Goal: Task Accomplishment & Management: Use online tool/utility

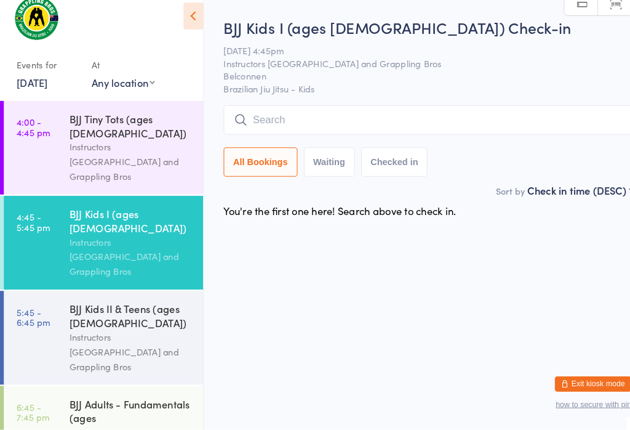
click at [100, 333] on div "Instructors [GEOGRAPHIC_DATA] and Grappling Bros" at bounding box center [126, 354] width 119 height 42
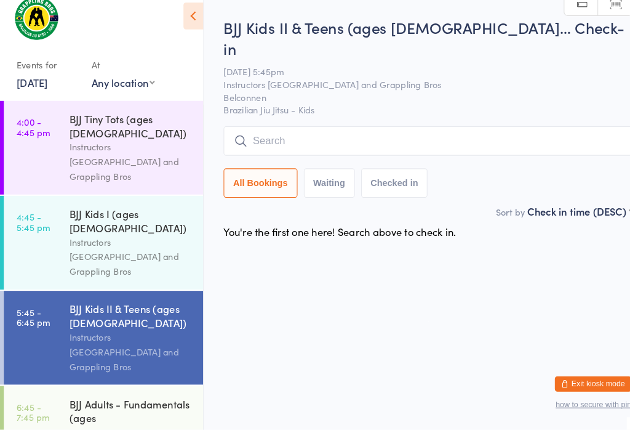
click at [103, 398] on div "BJJ Adults - Fundamentals (ages [DEMOGRAPHIC_DATA]+)" at bounding box center [126, 413] width 119 height 30
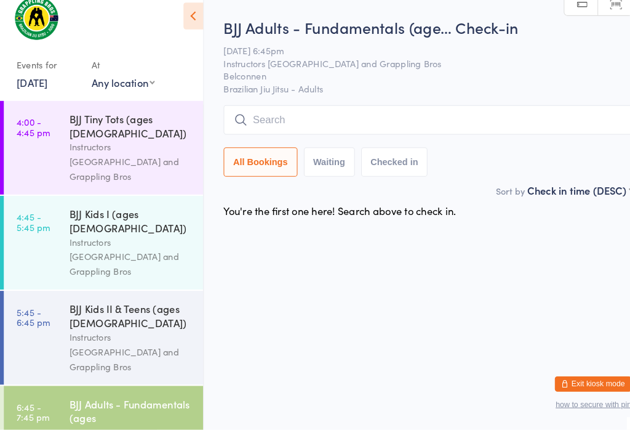
click at [90, 123] on div "BJJ Tiny Tots (ages [DEMOGRAPHIC_DATA])" at bounding box center [126, 136] width 119 height 27
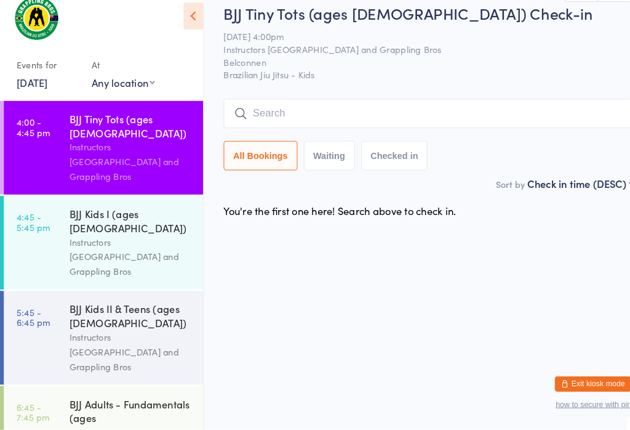
click at [235, 119] on icon at bounding box center [232, 124] width 11 height 11
click at [313, 110] on input "search" at bounding box center [413, 124] width 395 height 28
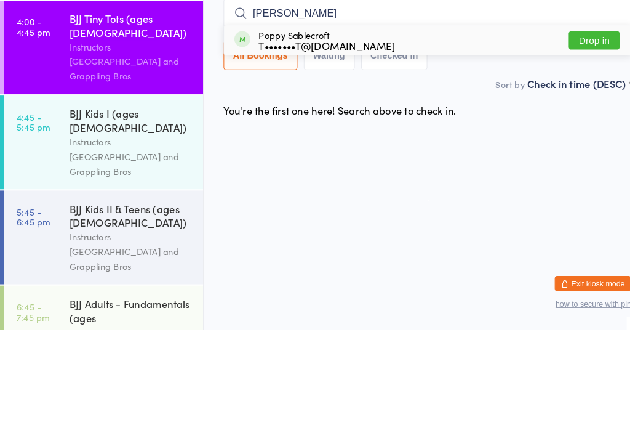
type input "[PERSON_NAME]"
click at [578, 142] on button "Drop in" at bounding box center [574, 151] width 49 height 18
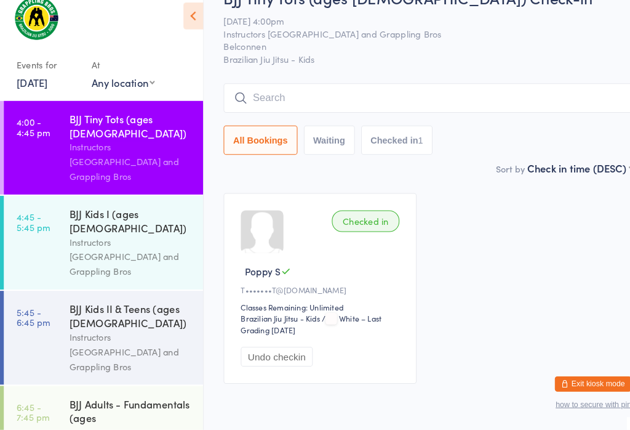
click at [453, 108] on input "search" at bounding box center [413, 109] width 395 height 28
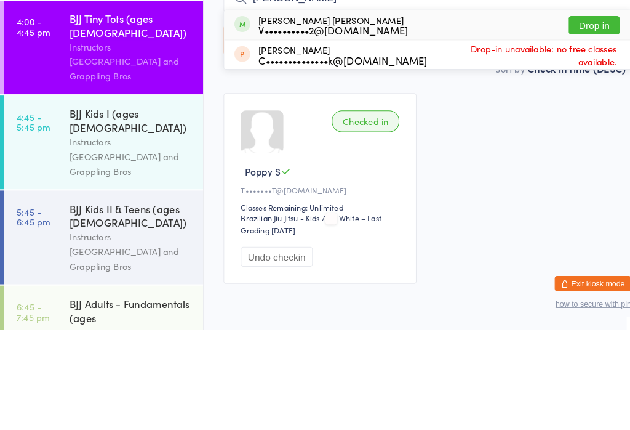
type input "[PERSON_NAME]"
click at [586, 127] on button "Drop in" at bounding box center [574, 136] width 49 height 18
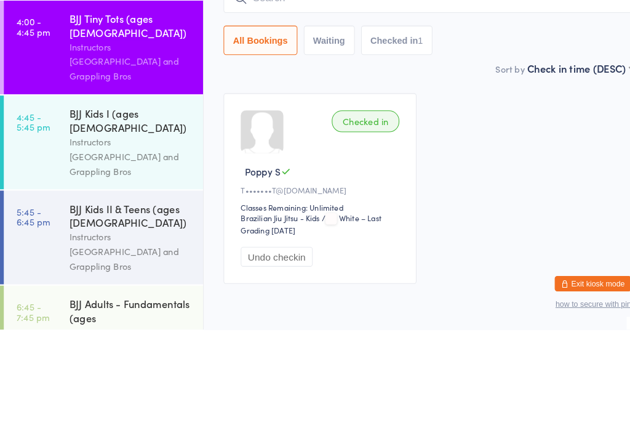
scroll to position [64, 0]
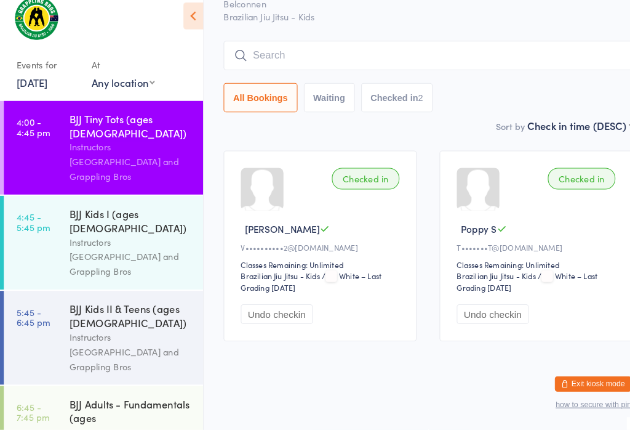
click at [369, 54] on input "search" at bounding box center [413, 68] width 395 height 28
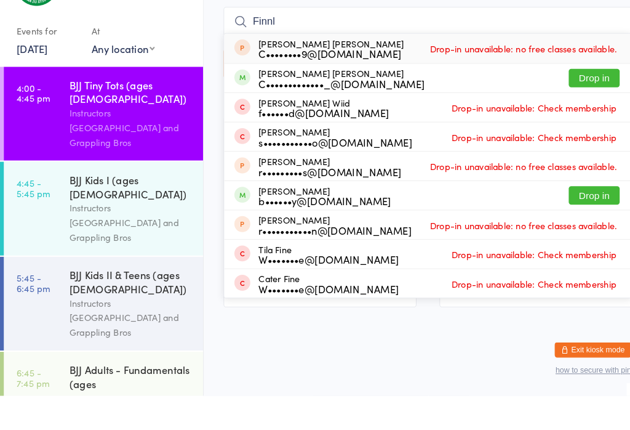
type input "Finnl"
click at [579, 114] on button "Drop in" at bounding box center [574, 123] width 49 height 18
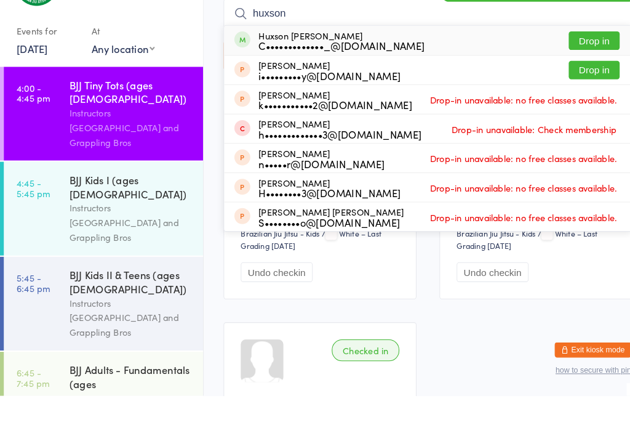
type input "huxson"
click at [579, 78] on button "Drop in" at bounding box center [574, 87] width 49 height 18
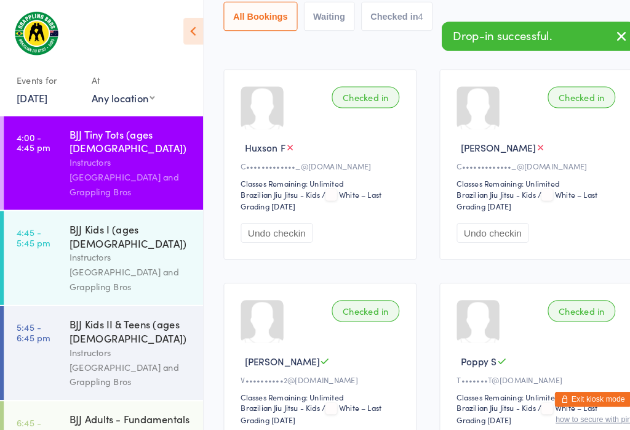
scroll to position [160, 0]
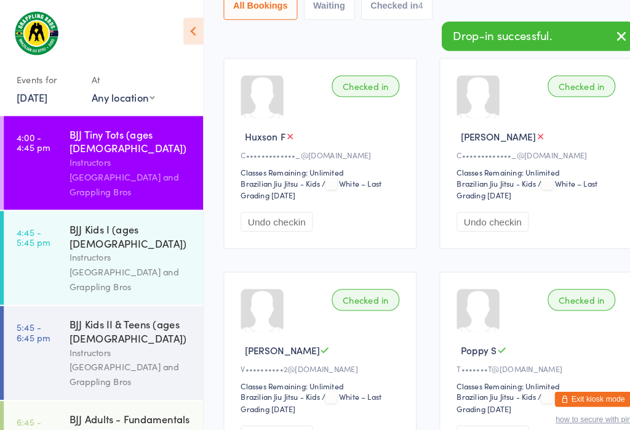
click at [557, 134] on div "[PERSON_NAME]" at bounding box center [519, 131] width 157 height 13
click at [481, 129] on span "[PERSON_NAME]" at bounding box center [481, 131] width 73 height 13
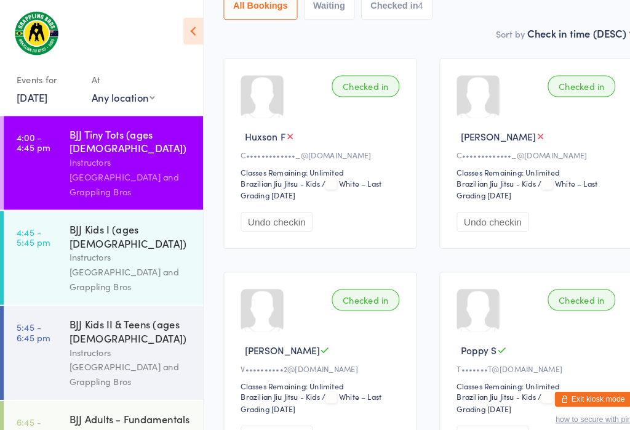
click at [255, 131] on span "Huxson F" at bounding box center [255, 131] width 39 height 13
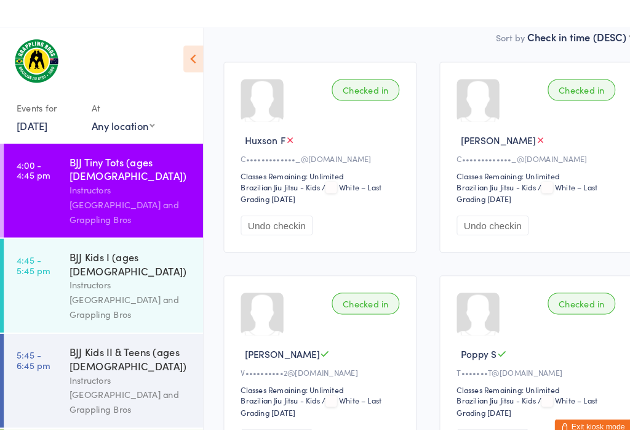
scroll to position [0, 0]
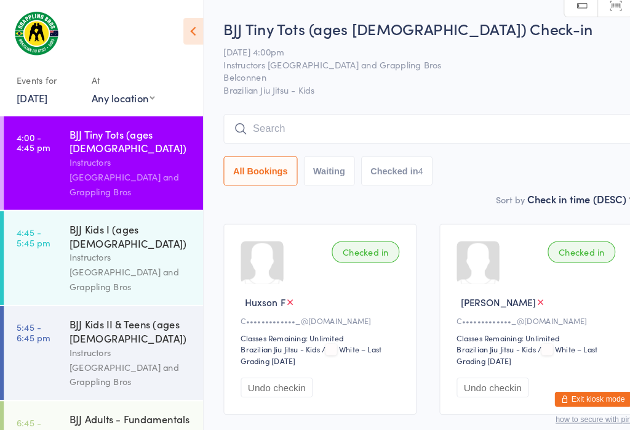
click at [441, 113] on input "search" at bounding box center [413, 124] width 395 height 28
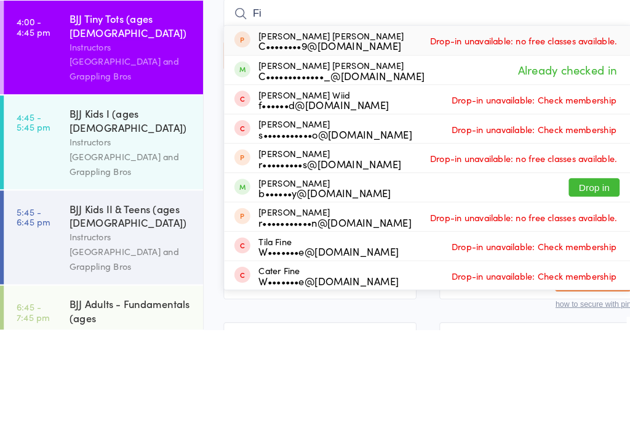
type input "F"
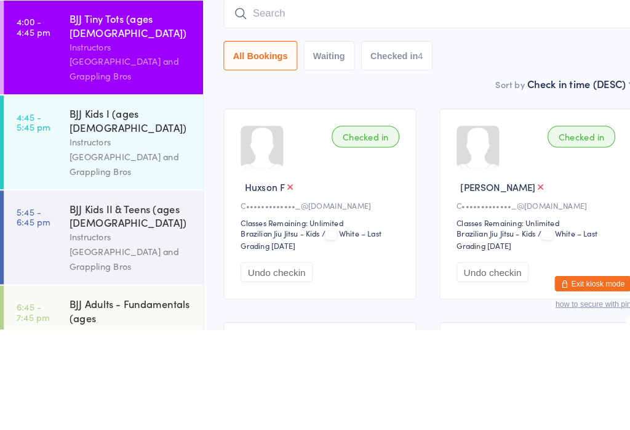
click at [524, 151] on div "All Bookings Waiting Checked in 4" at bounding box center [413, 165] width 395 height 28
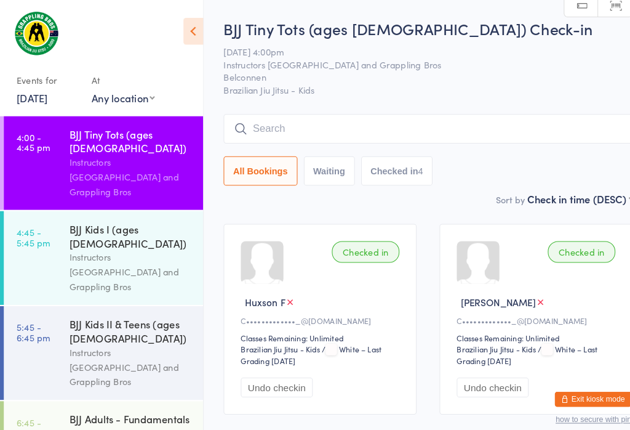
click at [412, 113] on input "search" at bounding box center [413, 124] width 395 height 28
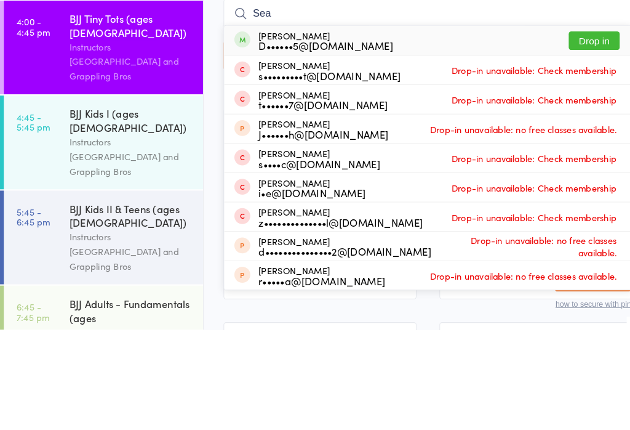
type input "Sea"
click at [578, 142] on button "Drop in" at bounding box center [574, 151] width 49 height 18
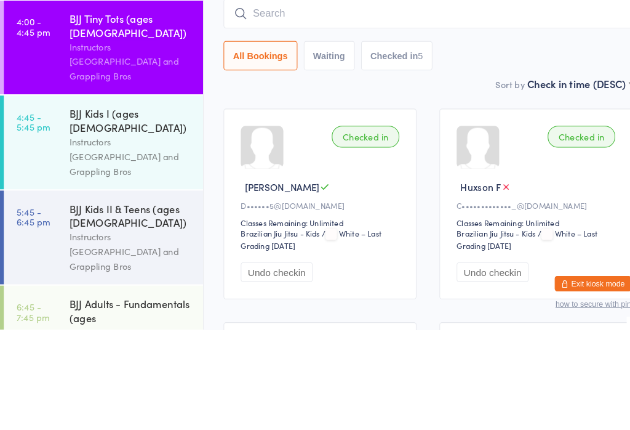
click at [467, 110] on input "search" at bounding box center [413, 124] width 395 height 28
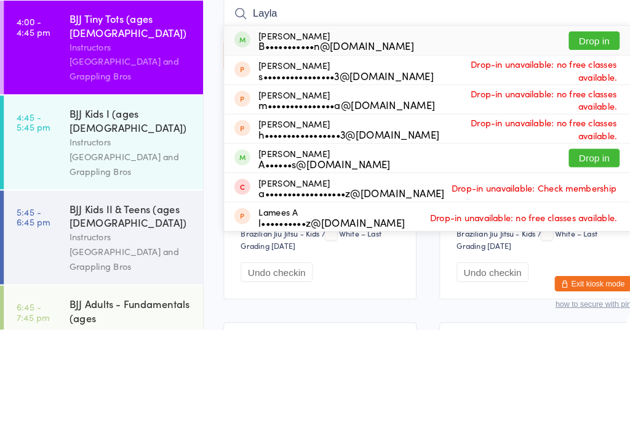
type input "Layla"
click at [575, 142] on button "Drop in" at bounding box center [574, 151] width 49 height 18
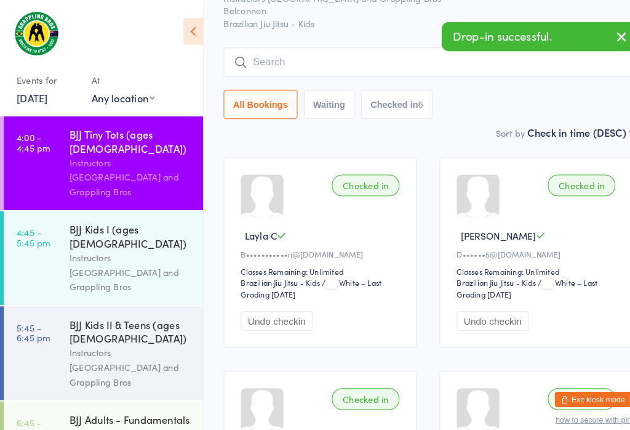
scroll to position [60, 0]
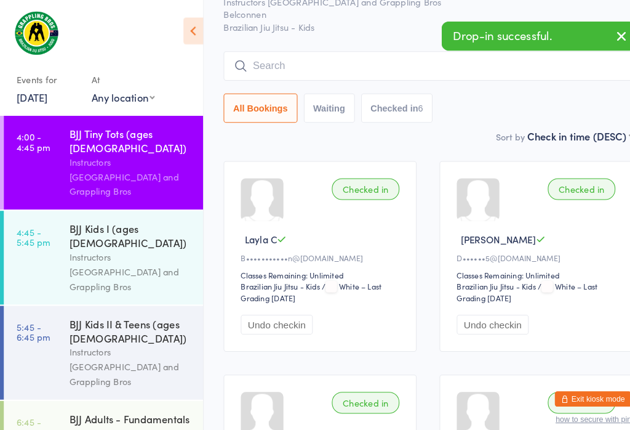
click at [231, 57] on input "search" at bounding box center [413, 64] width 395 height 28
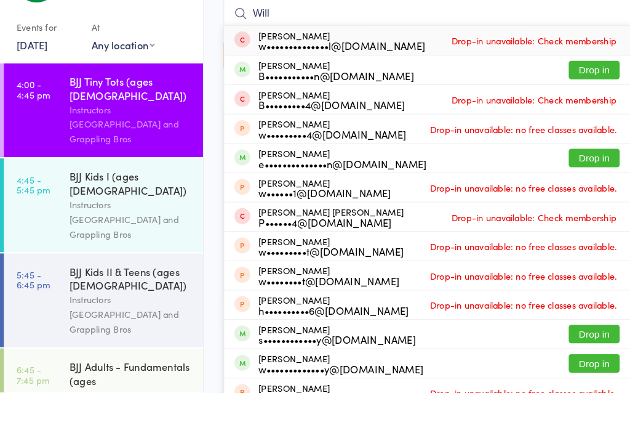
type input "Will"
click at [574, 110] on button "Drop in" at bounding box center [574, 119] width 49 height 18
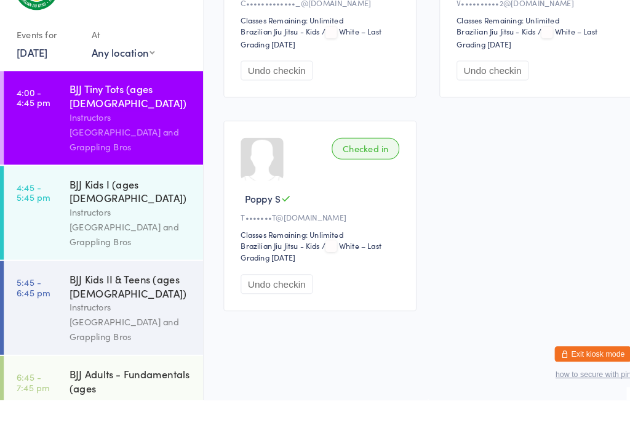
scroll to position [654, 0]
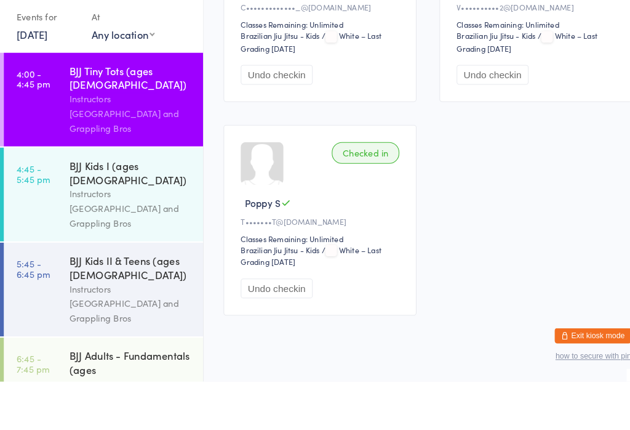
click at [129, 150] on div "Instructors [GEOGRAPHIC_DATA] and Grappling Bros" at bounding box center [126, 171] width 119 height 42
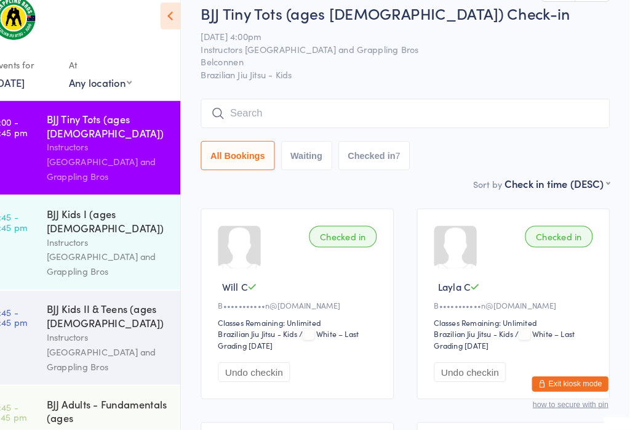
scroll to position [15, 0]
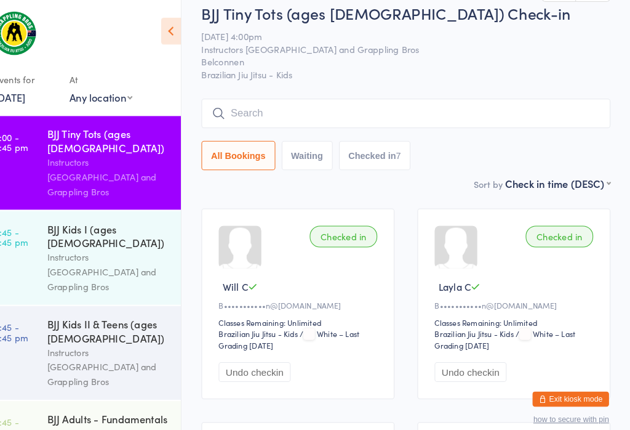
click at [229, 108] on input "search" at bounding box center [413, 109] width 395 height 28
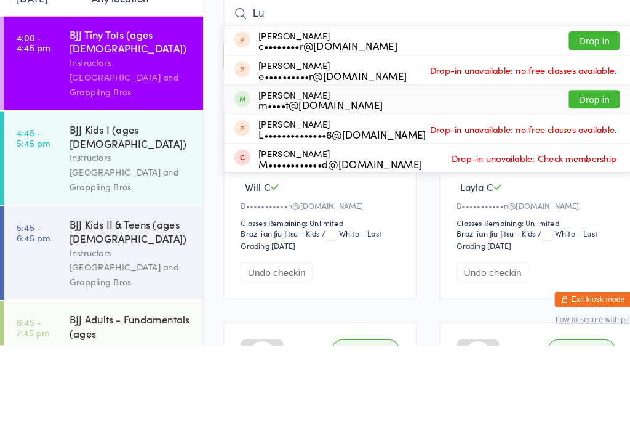
type input "Lu"
click at [310, 183] on div "[PERSON_NAME] m••••t@[DOMAIN_NAME]" at bounding box center [310, 193] width 120 height 20
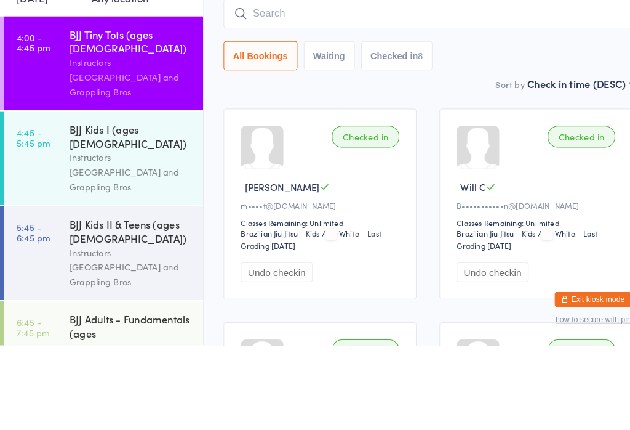
click at [304, 95] on input "search" at bounding box center [413, 109] width 395 height 28
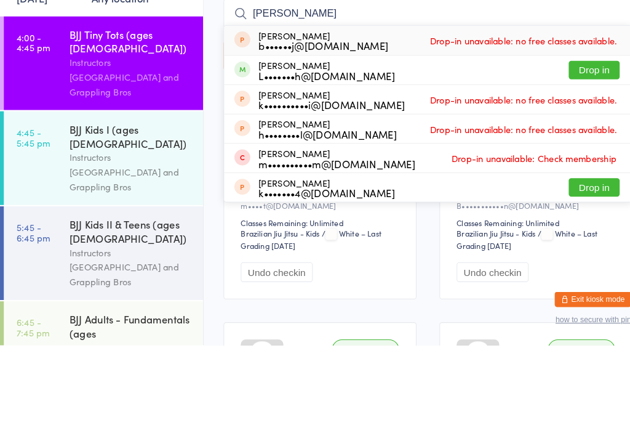
type input "[PERSON_NAME]"
click at [579, 155] on button "Drop in" at bounding box center [574, 164] width 49 height 18
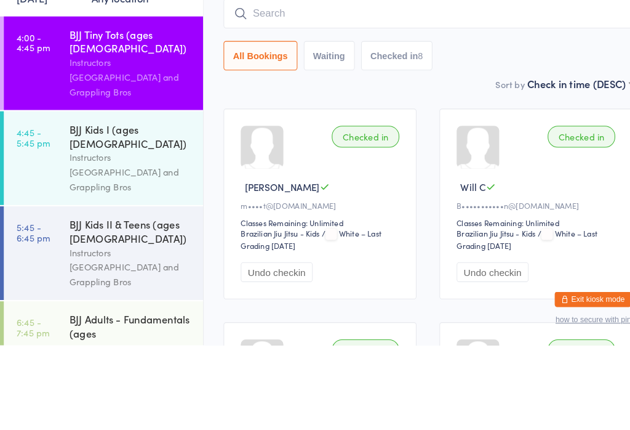
scroll to position [111, 0]
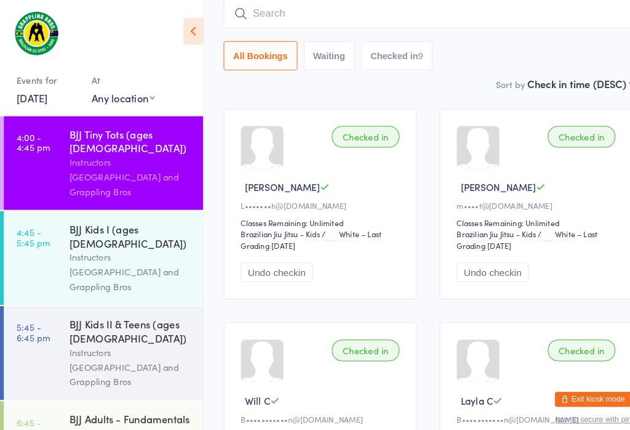
click at [566, 20] on input "search" at bounding box center [413, 13] width 395 height 28
click at [570, 20] on input "search" at bounding box center [413, 13] width 395 height 28
click at [570, 24] on input "search" at bounding box center [413, 13] width 395 height 28
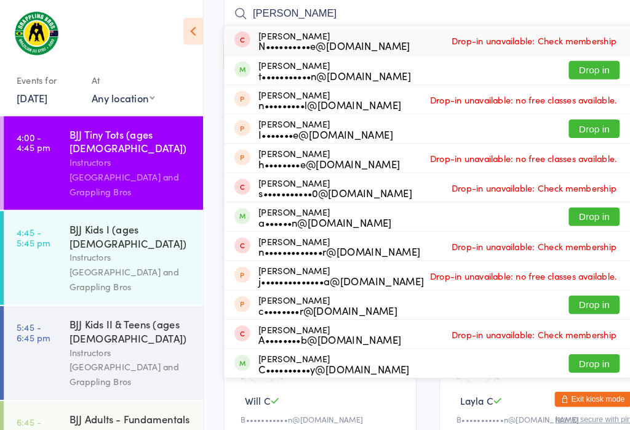
type input "[PERSON_NAME]"
click at [571, 49] on div "[PERSON_NAME] N••••••••••e@[DOMAIN_NAME] Drop-in unavailable: Check membership" at bounding box center [414, 39] width 394 height 28
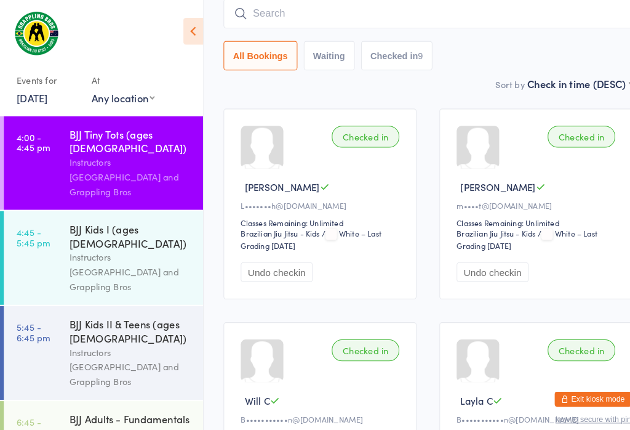
click at [573, 76] on select "First name (ASC) First name (DESC) Last name (ASC) Last name (DESC) Check in ti…" at bounding box center [561, 79] width 102 height 10
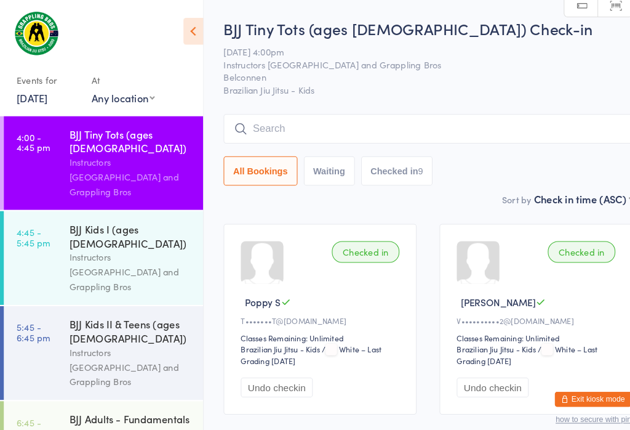
click at [242, 128] on input "search" at bounding box center [413, 124] width 395 height 28
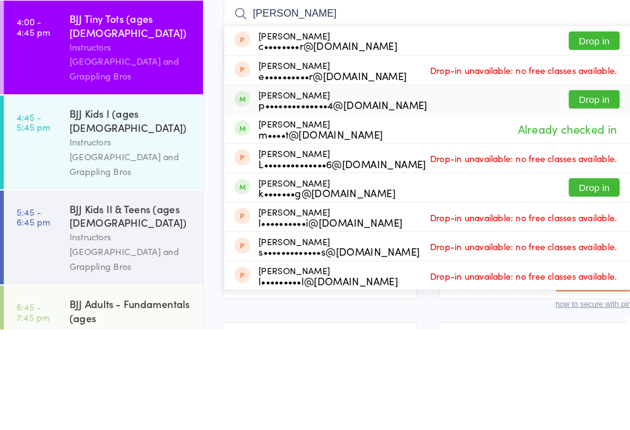
type input "[PERSON_NAME]"
click at [570, 193] on div "[PERSON_NAME] p••••••••••••••4@[DOMAIN_NAME] Drop in" at bounding box center [414, 207] width 394 height 28
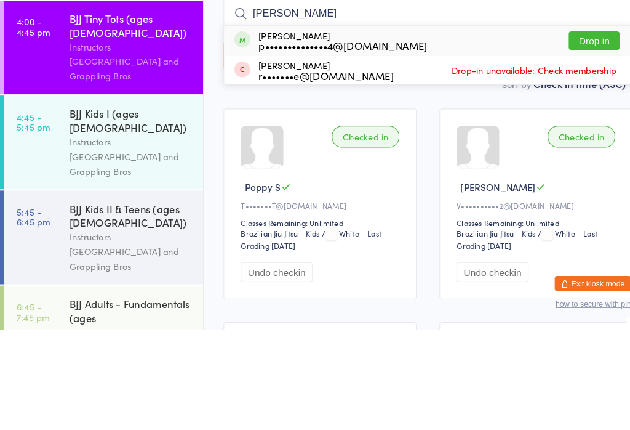
type input "[PERSON_NAME]"
click at [579, 142] on button "Drop in" at bounding box center [574, 151] width 49 height 18
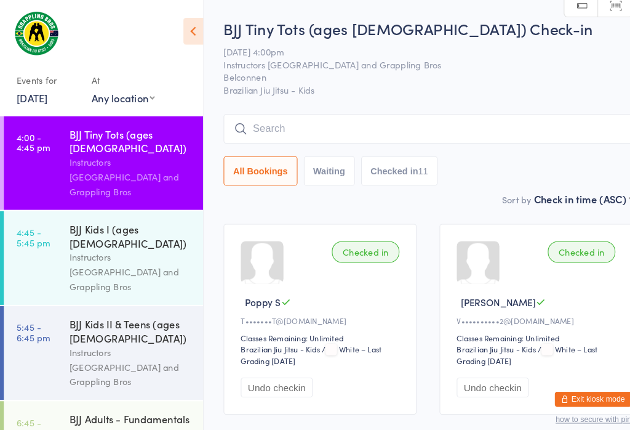
click at [424, 126] on input "search" at bounding box center [413, 124] width 395 height 28
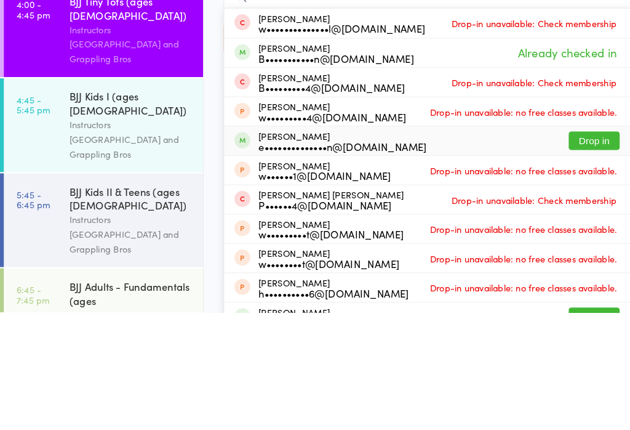
type input "Will"
click at [286, 254] on div "[PERSON_NAME] e••••••••••••••n@[DOMAIN_NAME]" at bounding box center [331, 264] width 163 height 20
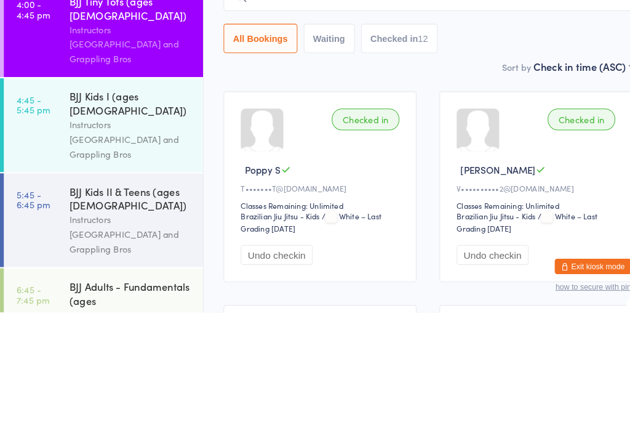
click at [567, 151] on div "All Bookings Waiting Checked in 12" at bounding box center [413, 165] width 395 height 28
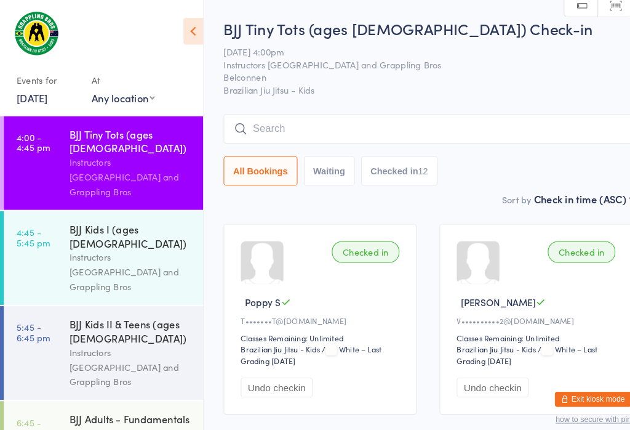
click at [348, 133] on input "search" at bounding box center [413, 124] width 395 height 28
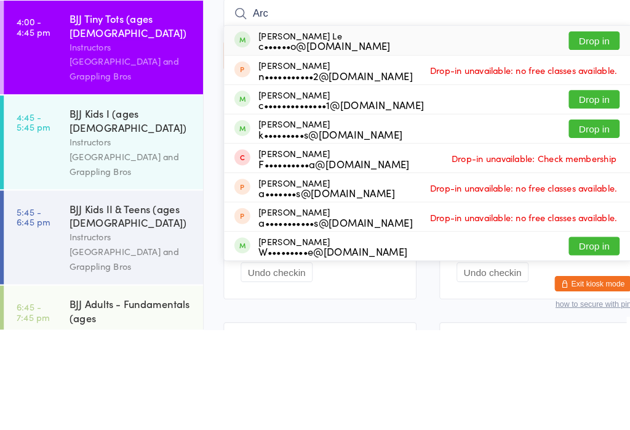
type input "Arc"
click at [575, 142] on button "Drop in" at bounding box center [574, 151] width 49 height 18
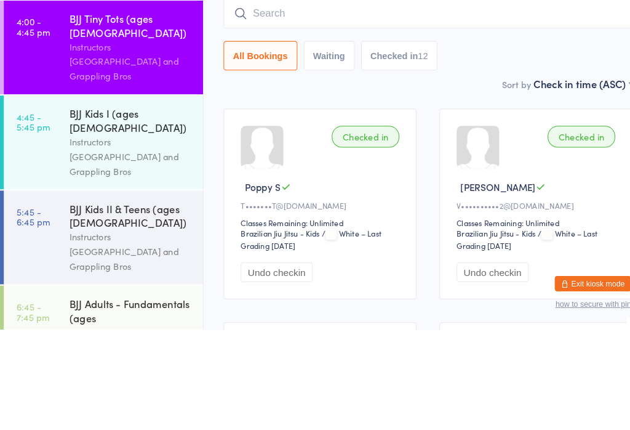
scroll to position [97, 0]
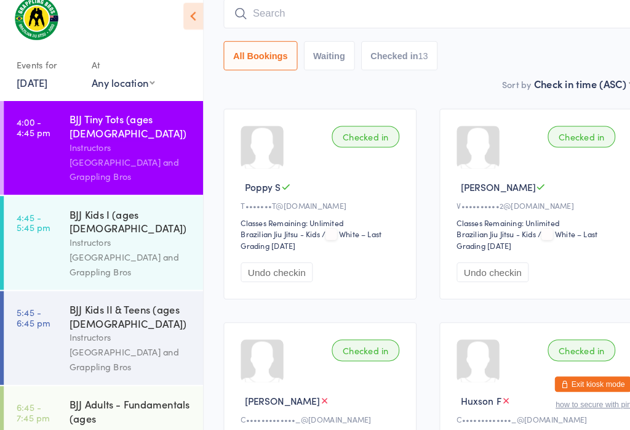
click at [490, 14] on input "search" at bounding box center [413, 28] width 395 height 28
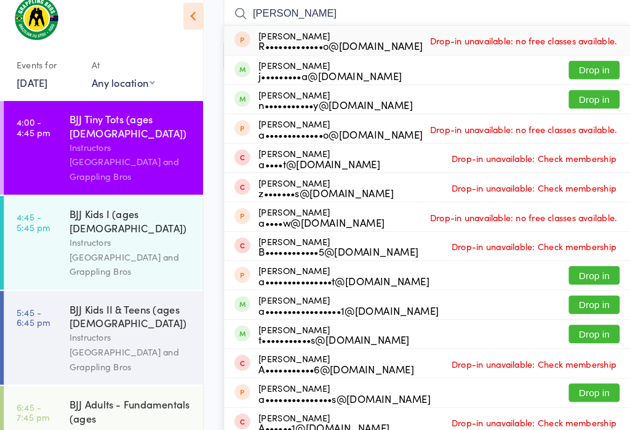
type input "[PERSON_NAME]"
click at [467, 99] on div "[PERSON_NAME] n•••••••••••y@[DOMAIN_NAME] Drop in" at bounding box center [414, 111] width 394 height 28
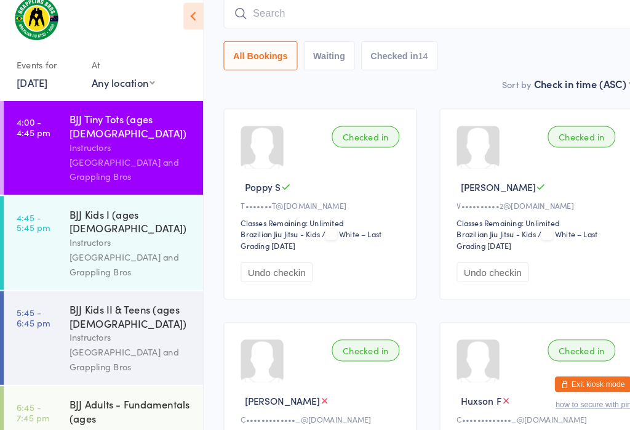
click at [488, 14] on input "search" at bounding box center [413, 28] width 395 height 28
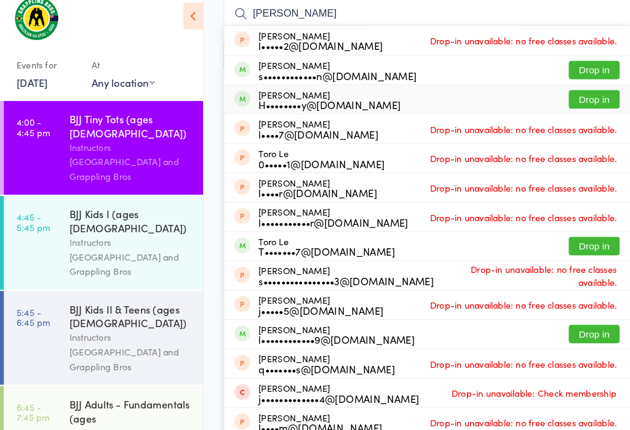
type input "[PERSON_NAME]"
click at [276, 101] on div "[PERSON_NAME] H••••••••y@[DOMAIN_NAME]" at bounding box center [318, 111] width 137 height 20
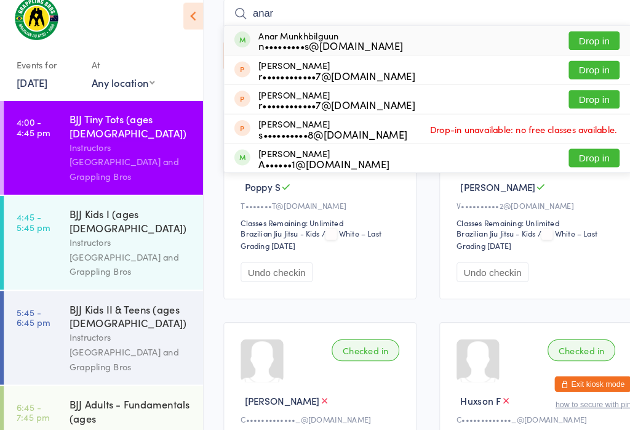
type input "anar"
click at [576, 45] on button "Drop in" at bounding box center [574, 54] width 49 height 18
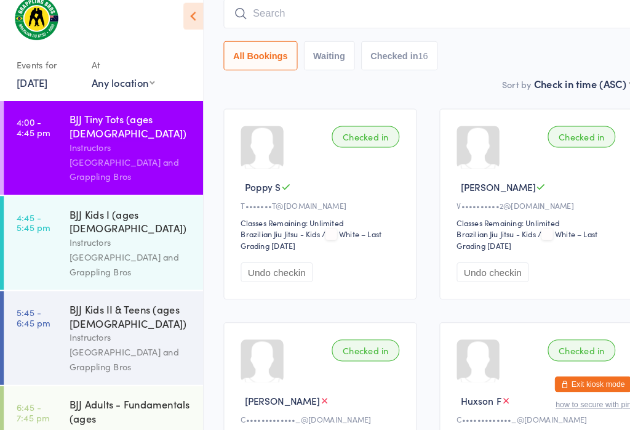
click at [290, 14] on input "search" at bounding box center [413, 28] width 395 height 28
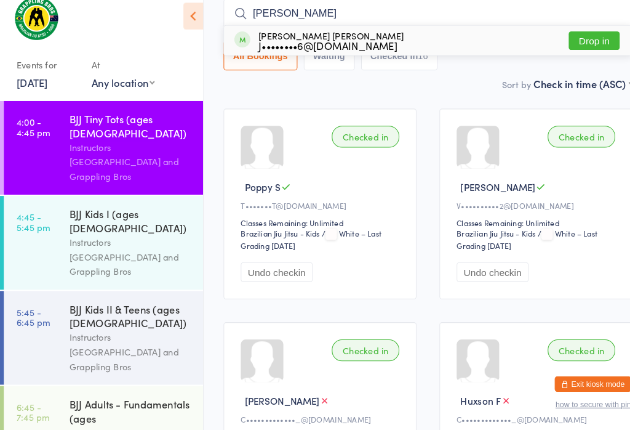
type input "[PERSON_NAME]"
click at [281, 54] on div "J••••••••6@[DOMAIN_NAME]" at bounding box center [320, 59] width 140 height 10
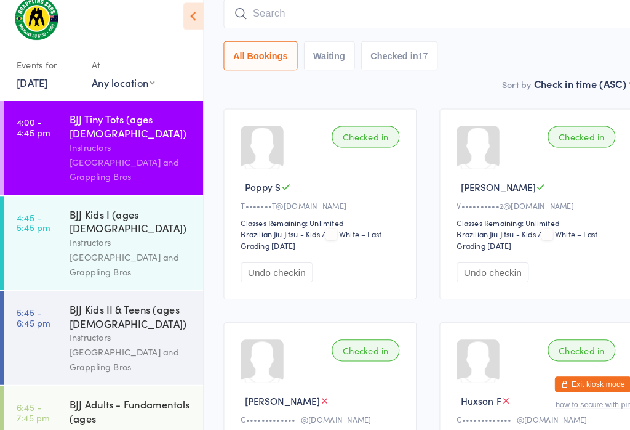
click at [379, 14] on input "search" at bounding box center [413, 28] width 395 height 28
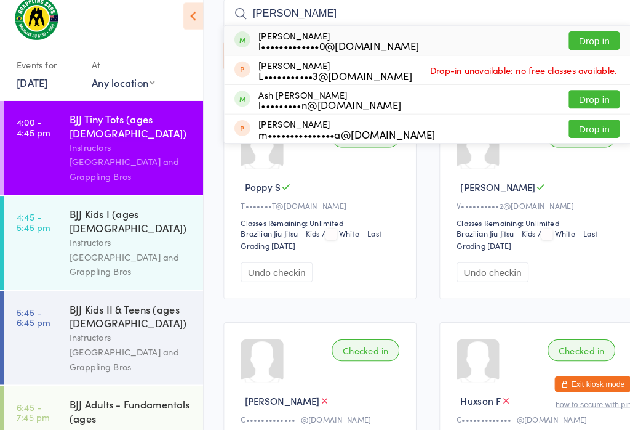
type input "[PERSON_NAME]"
click at [589, 45] on button "Drop in" at bounding box center [574, 54] width 49 height 18
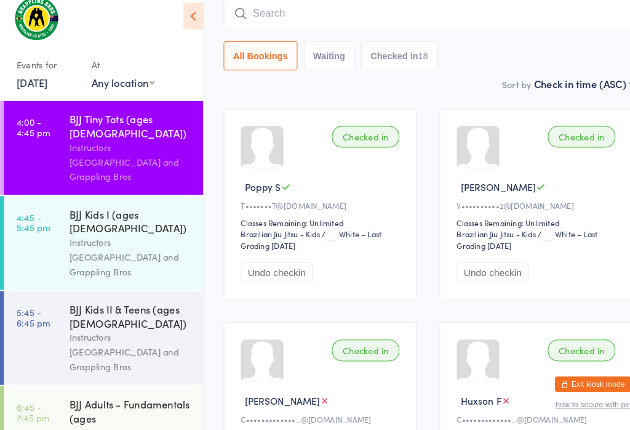
click at [302, 16] on input "search" at bounding box center [413, 28] width 395 height 28
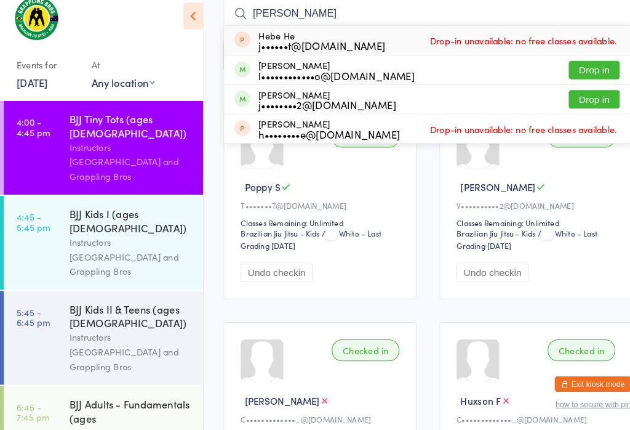
type input "[PERSON_NAME]"
click at [573, 73] on button "Drop in" at bounding box center [574, 82] width 49 height 18
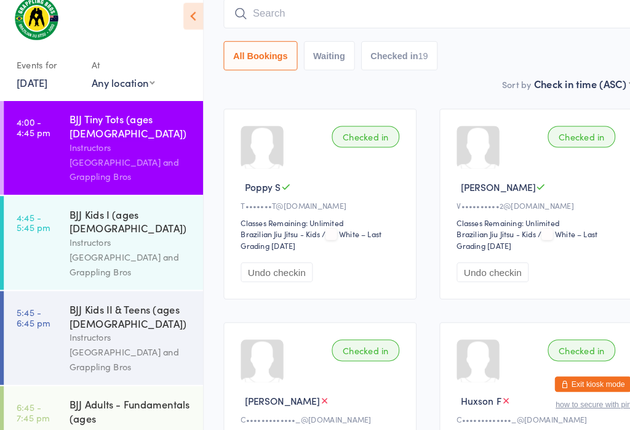
click at [142, 214] on div "BJJ Kids I (ages [DEMOGRAPHIC_DATA])" at bounding box center [126, 227] width 119 height 27
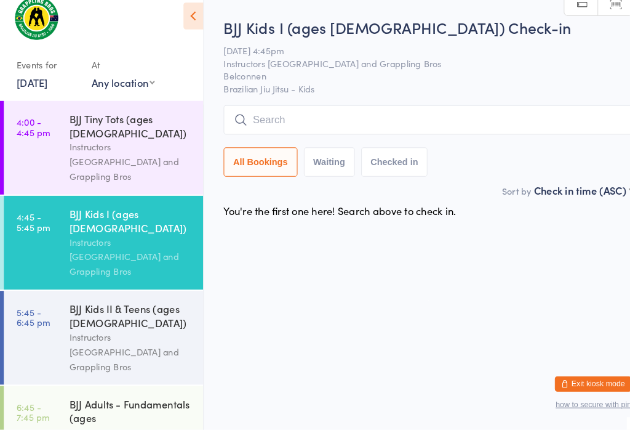
click at [140, 150] on div "Instructors [GEOGRAPHIC_DATA] and Grappling Bros" at bounding box center [126, 171] width 119 height 42
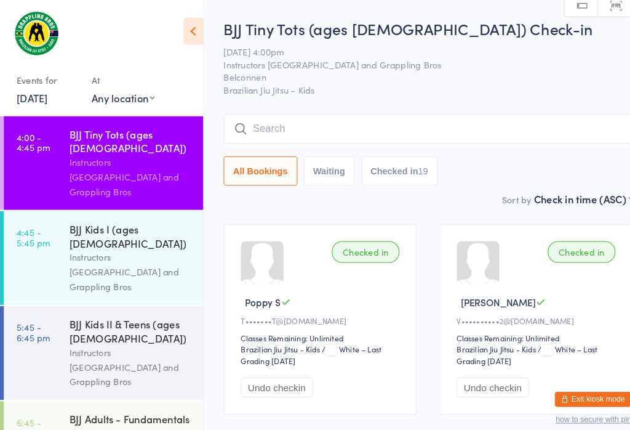
click at [126, 214] on div "BJJ Kids I (ages [DEMOGRAPHIC_DATA])" at bounding box center [126, 227] width 119 height 27
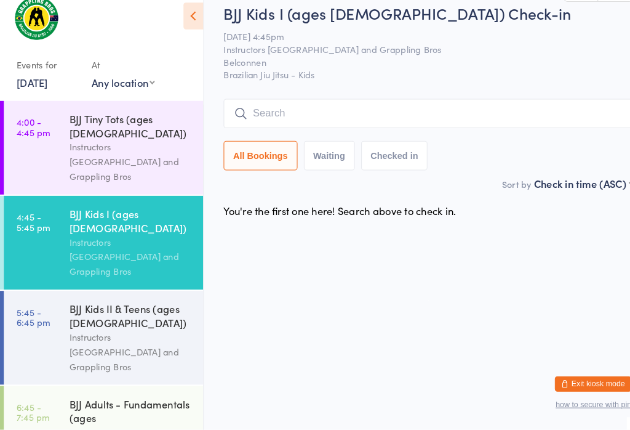
click at [407, 94] on div "BJJ Kids I (ages [DEMOGRAPHIC_DATA]) Check-in [DATE] 4:45pm Instructors [GEOGRA…" at bounding box center [413, 101] width 395 height 168
click at [353, 114] on input "search" at bounding box center [413, 124] width 395 height 28
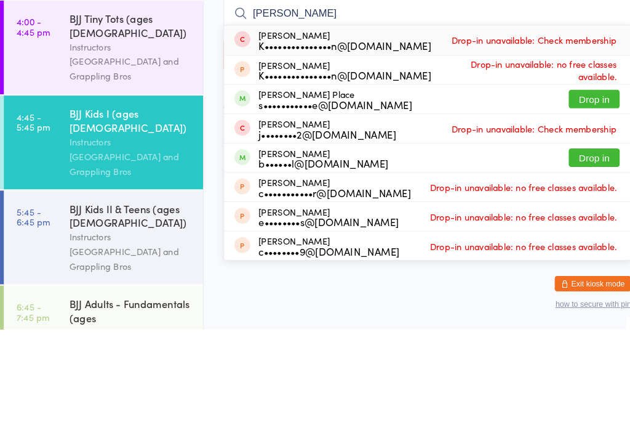
type input "[PERSON_NAME]"
click at [489, 193] on div "[PERSON_NAME] Place s•••••••••••e@[DOMAIN_NAME] Drop in" at bounding box center [414, 207] width 394 height 28
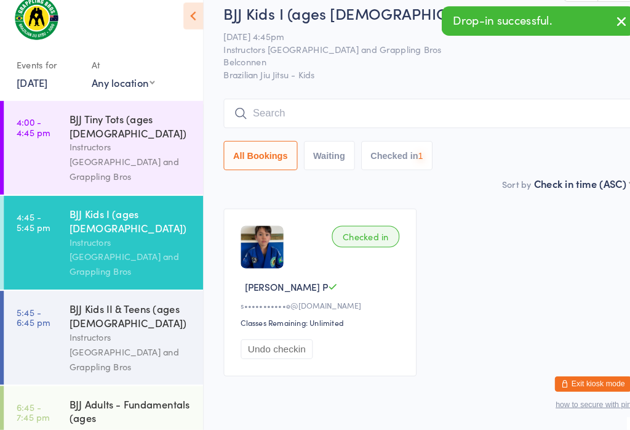
click at [606, 27] on icon "button" at bounding box center [601, 34] width 15 height 15
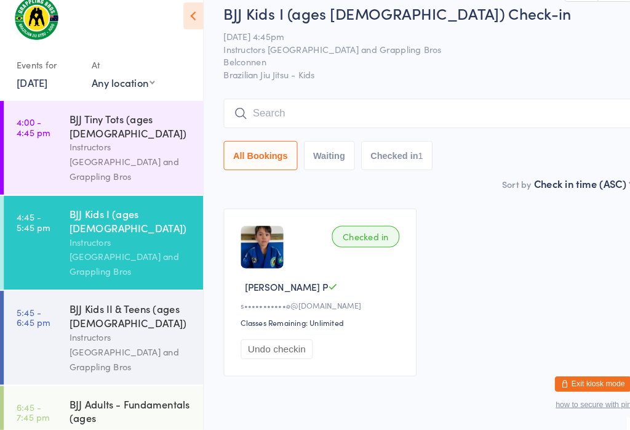
click at [331, 110] on input "search" at bounding box center [413, 124] width 395 height 28
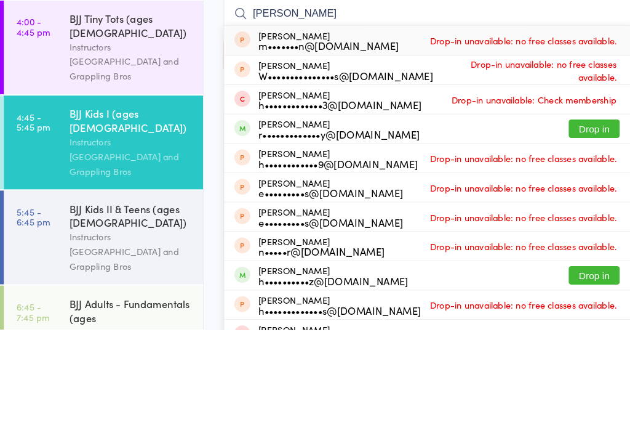
type input "[PERSON_NAME]"
click at [576, 227] on button "Drop in" at bounding box center [574, 236] width 49 height 18
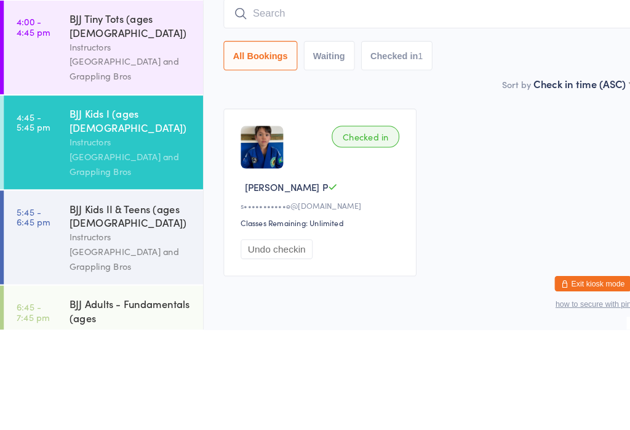
scroll to position [41, 0]
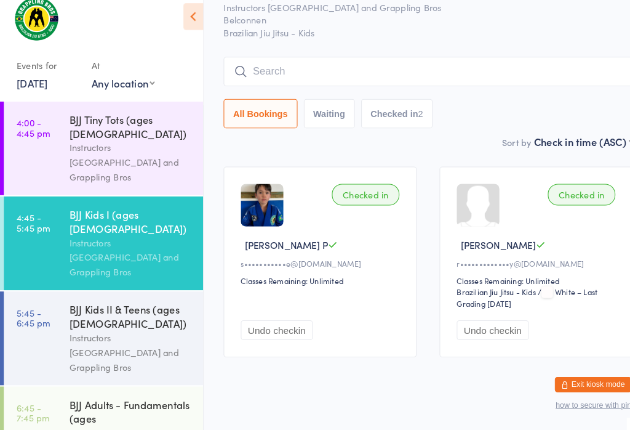
click at [526, 69] on input "search" at bounding box center [413, 83] width 395 height 28
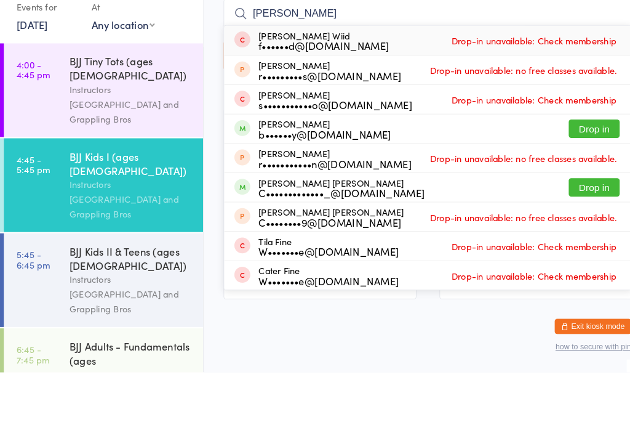
type input "[PERSON_NAME]"
click at [570, 185] on button "Drop in" at bounding box center [574, 194] width 49 height 18
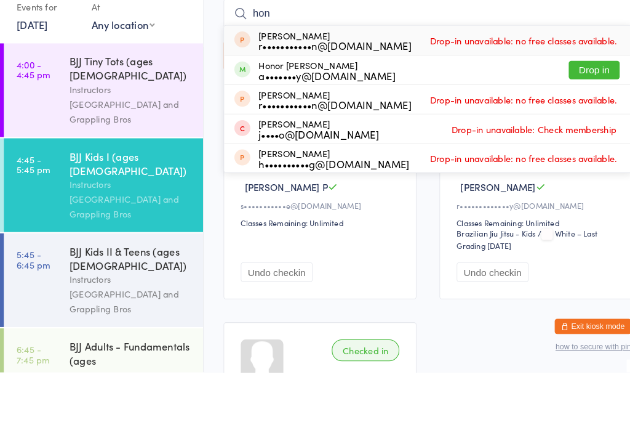
type input "hon"
click at [313, 128] on div "Honor [PERSON_NAME] a•••••••y@[DOMAIN_NAME]" at bounding box center [316, 138] width 132 height 20
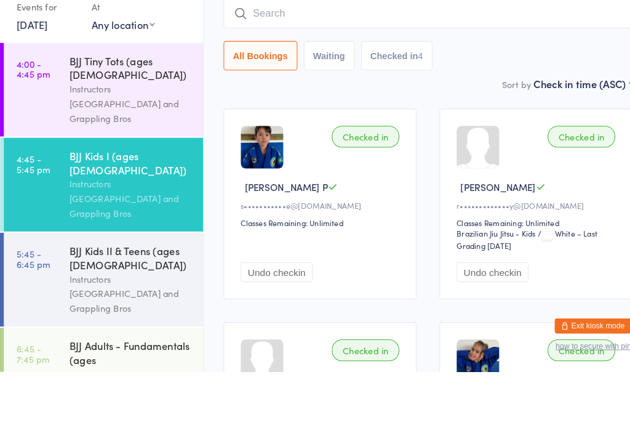
scroll to position [39, 0]
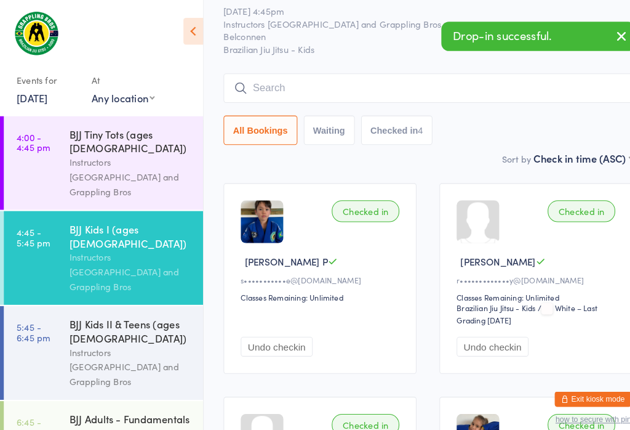
click at [509, 81] on input "search" at bounding box center [413, 85] width 395 height 28
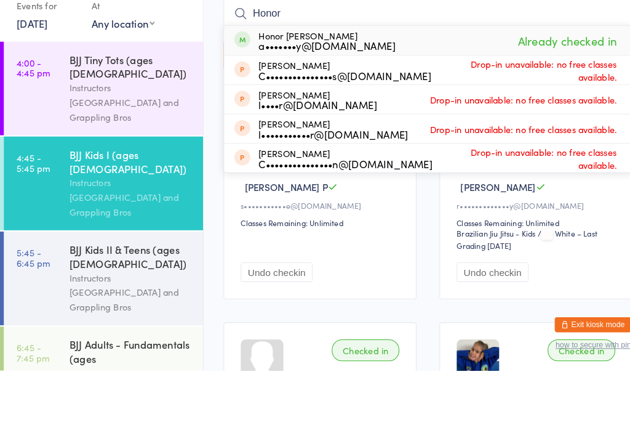
type input "Honor"
click at [563, 100] on span "Already checked in" at bounding box center [549, 111] width 102 height 22
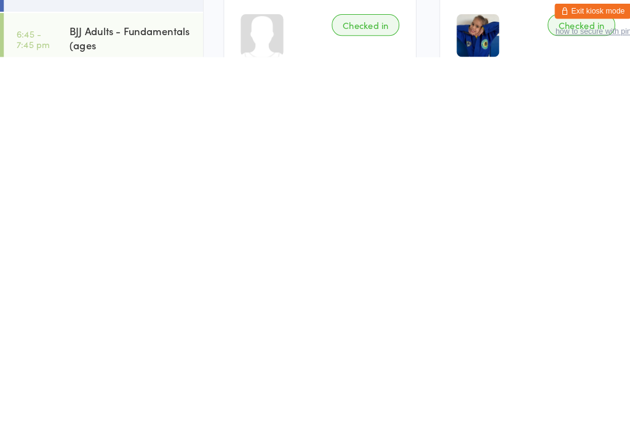
scroll to position [0, 0]
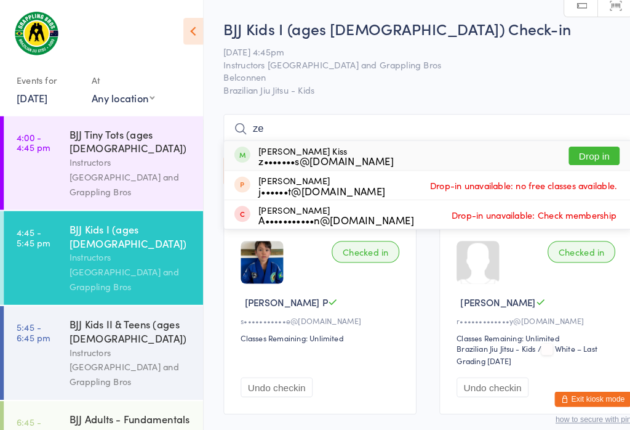
type input "ze"
click at [289, 143] on div "[PERSON_NAME] Kiss z•••••••s@[DOMAIN_NAME]" at bounding box center [315, 150] width 131 height 20
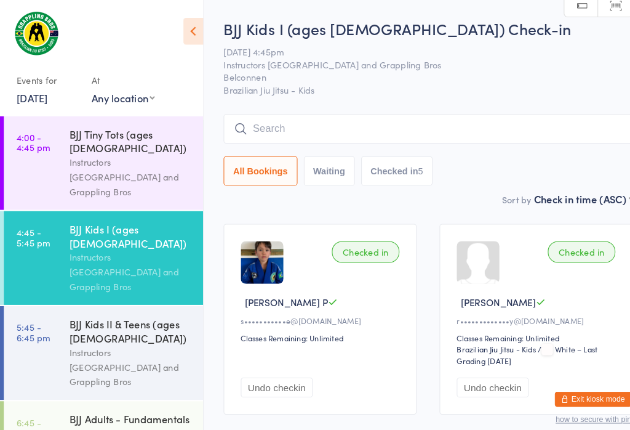
click at [78, 241] on div "Instructors [GEOGRAPHIC_DATA] and Grappling Bros" at bounding box center [126, 262] width 119 height 42
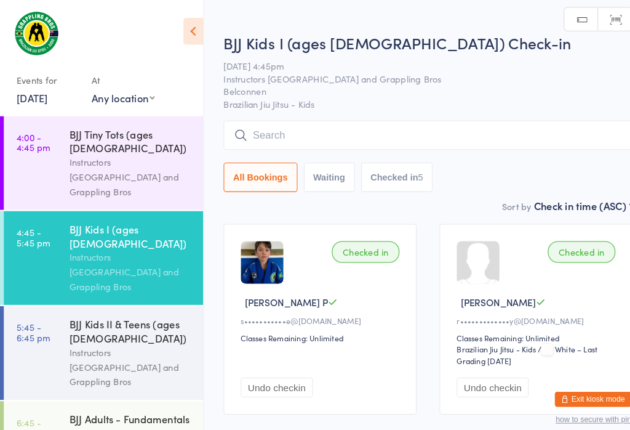
click at [255, 123] on input "search" at bounding box center [413, 130] width 395 height 28
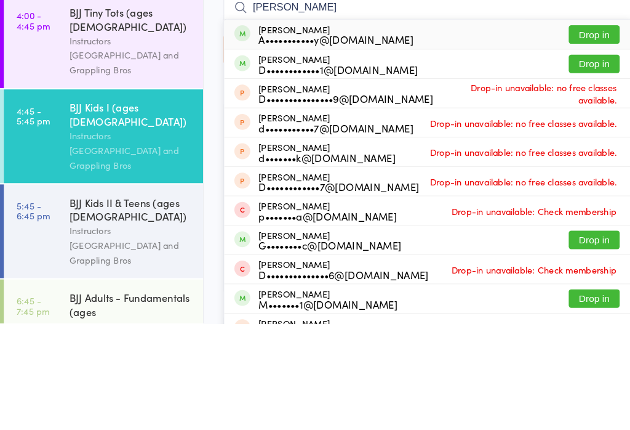
type input "[PERSON_NAME]"
click at [235, 142] on span at bounding box center [234, 149] width 15 height 15
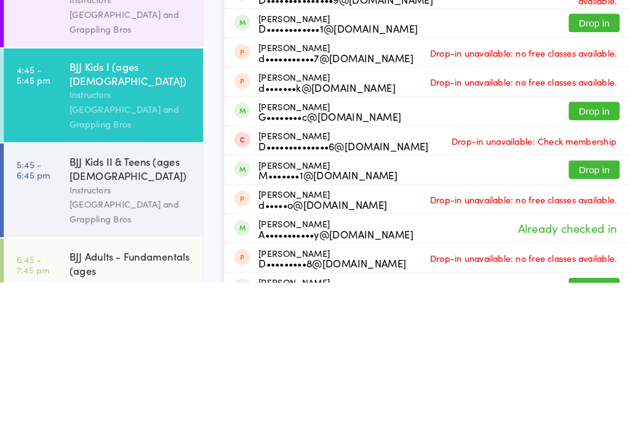
scroll to position [30, 0]
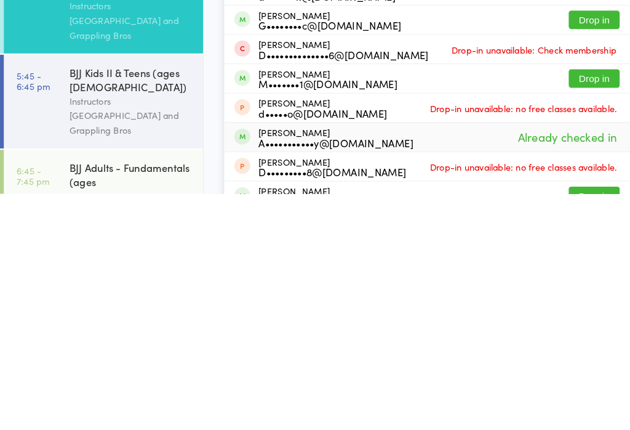
type input "[PERSON_NAME]"
click at [238, 367] on span at bounding box center [234, 374] width 15 height 15
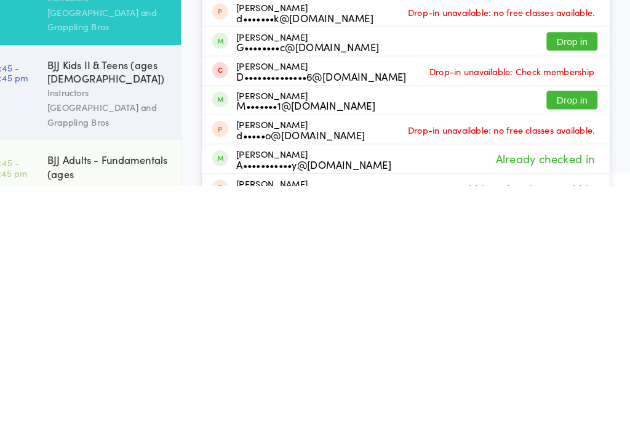
scroll to position [1, 0]
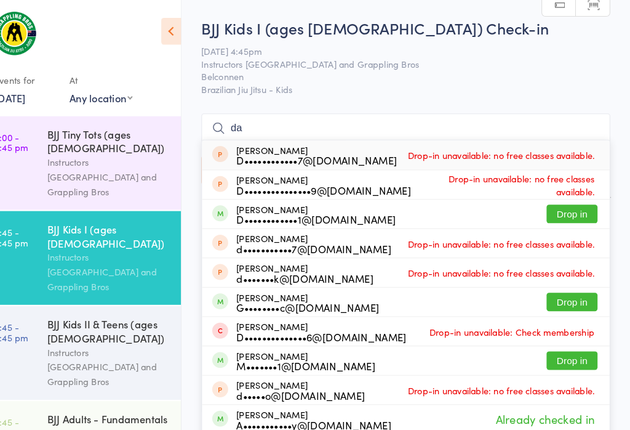
type input "d"
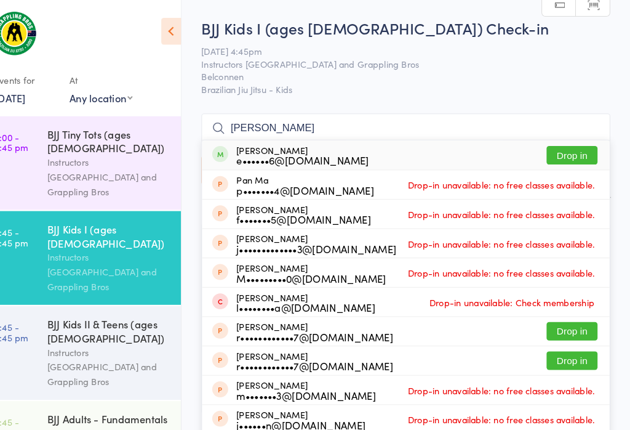
type input "[PERSON_NAME]"
click at [560, 150] on button "Drop in" at bounding box center [574, 150] width 49 height 18
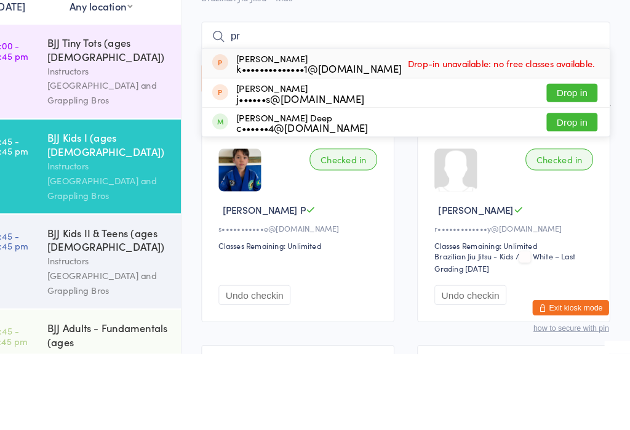
type input "pr"
click at [556, 198] on button "Drop in" at bounding box center [574, 207] width 49 height 18
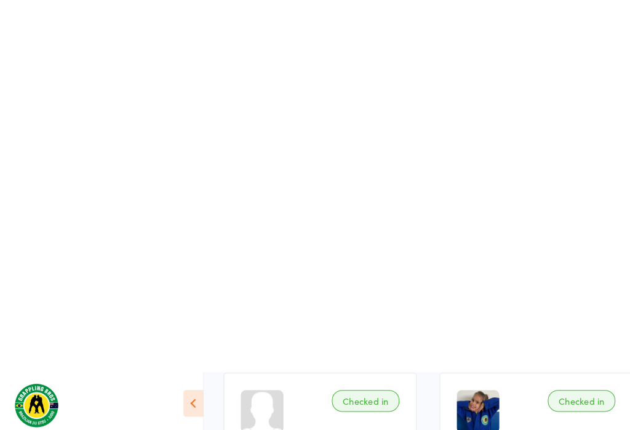
scroll to position [0, 0]
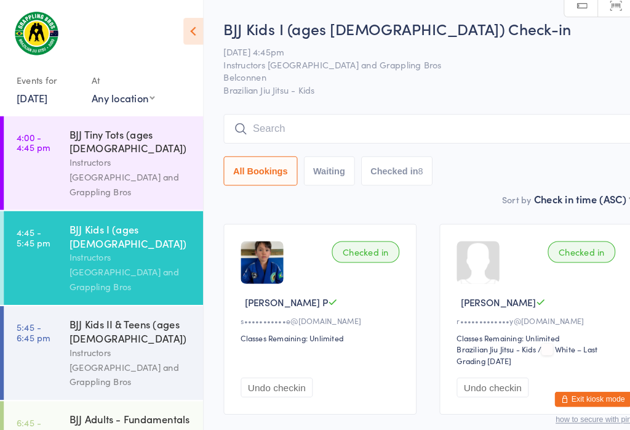
click at [384, 139] on input "search" at bounding box center [413, 124] width 395 height 28
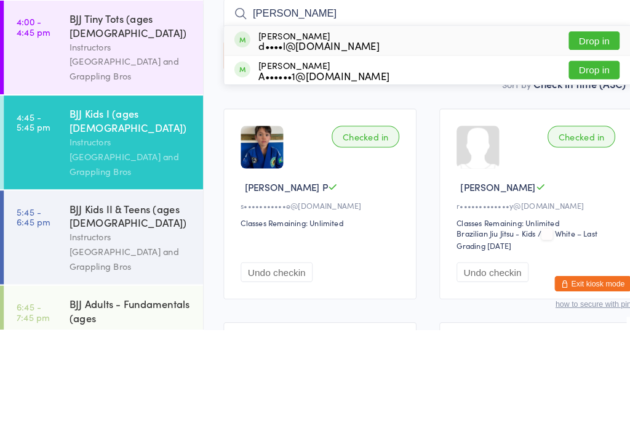
type input "[PERSON_NAME]"
click at [317, 150] on div "d••••l@[DOMAIN_NAME]" at bounding box center [308, 155] width 117 height 10
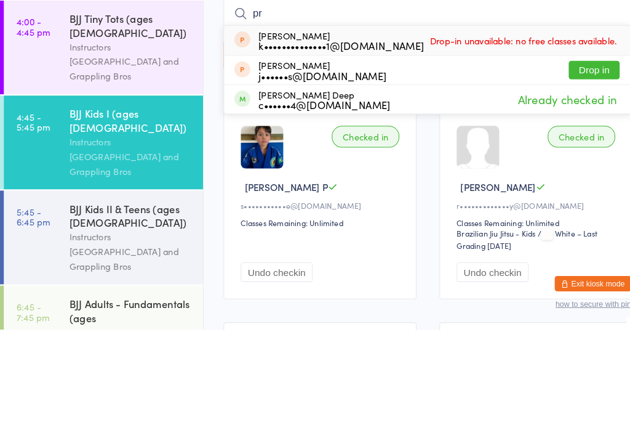
type input "p"
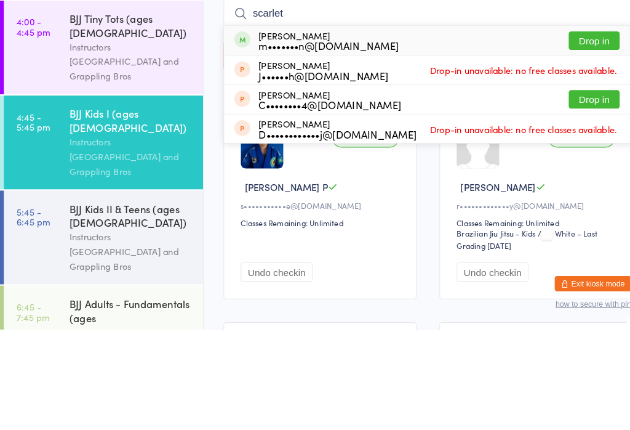
type input "scarlet"
click at [576, 142] on button "Drop in" at bounding box center [574, 151] width 49 height 18
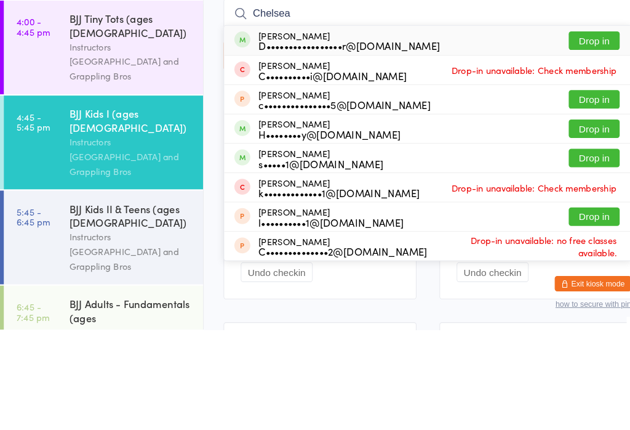
type input "Chelsea"
click at [358, 150] on div "D•••••••••••••••••r@[DOMAIN_NAME]" at bounding box center [337, 155] width 175 height 10
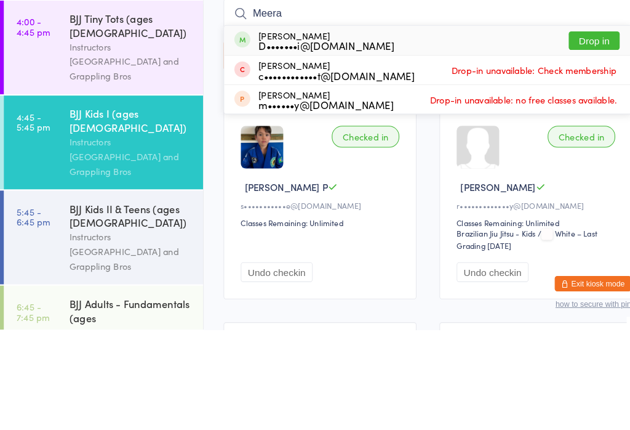
type input "Meera"
click at [334, 150] on div "D•••••••i@[DOMAIN_NAME]" at bounding box center [315, 155] width 131 height 10
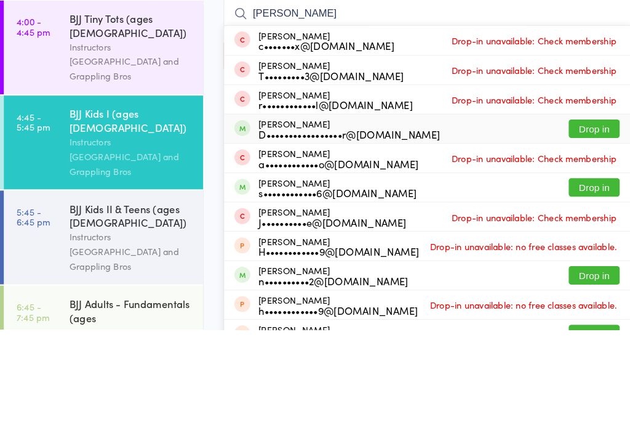
type input "[PERSON_NAME]"
click at [337, 236] on div "D•••••••••••••••••r@[DOMAIN_NAME]" at bounding box center [337, 241] width 175 height 10
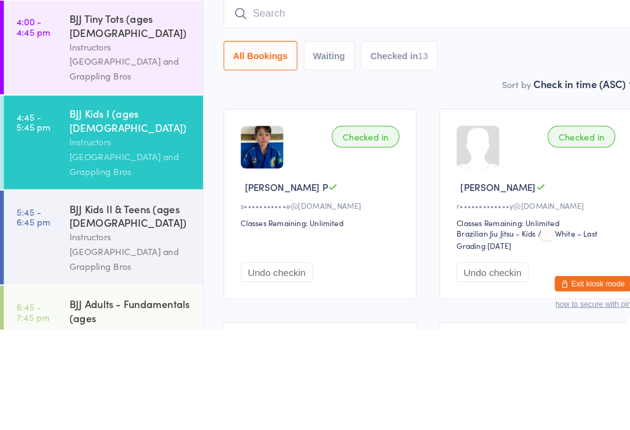
click at [243, 185] on div "Sort by Check in time (ASC) First name (ASC) First name (DESC) Last name (ASC) …" at bounding box center [413, 192] width 395 height 14
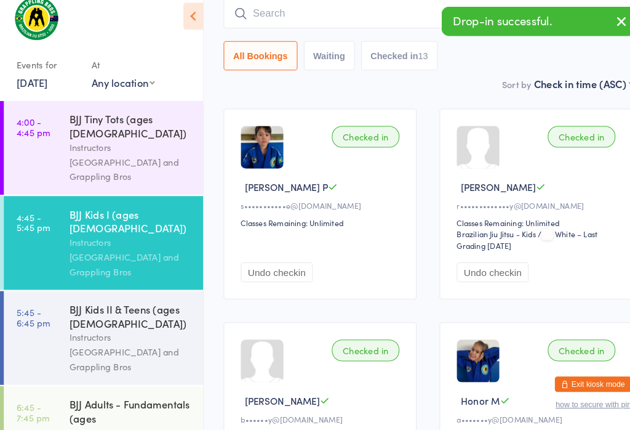
click at [353, 89] on div "Sort by Check in time (ASC) First name (ASC) First name (DESC) Last name (ASC) …" at bounding box center [413, 96] width 395 height 14
click at [298, 14] on input "search" at bounding box center [413, 28] width 395 height 28
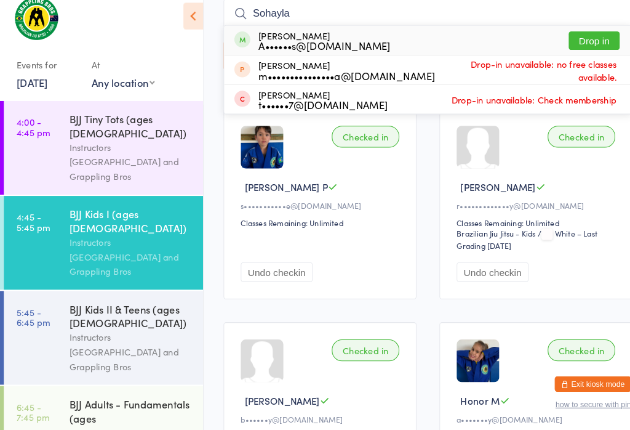
type input "Sohayla"
click at [298, 44] on div "[PERSON_NAME] A••••••s@[DOMAIN_NAME]" at bounding box center [313, 54] width 127 height 20
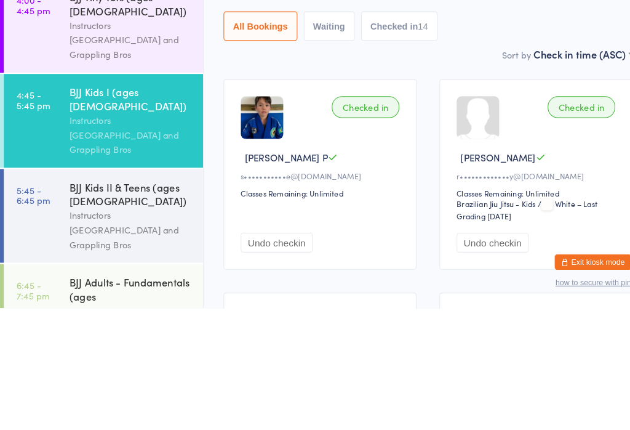
scroll to position [0, 0]
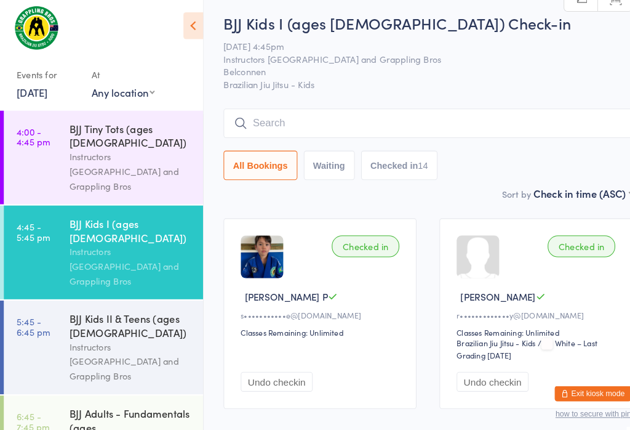
click at [475, 56] on span "Instructors [GEOGRAPHIC_DATA] and Grappling Bros" at bounding box center [404, 62] width 376 height 12
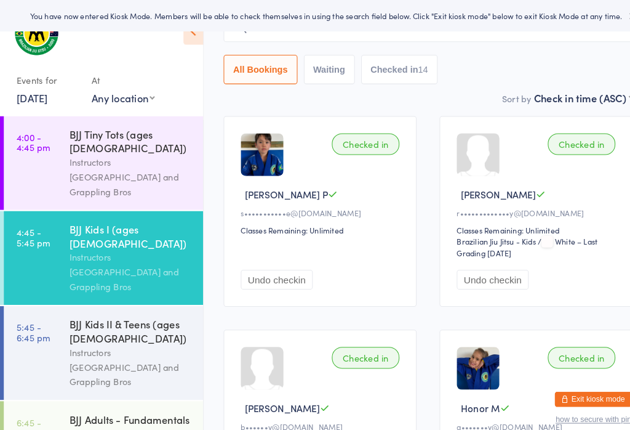
scroll to position [29, 0]
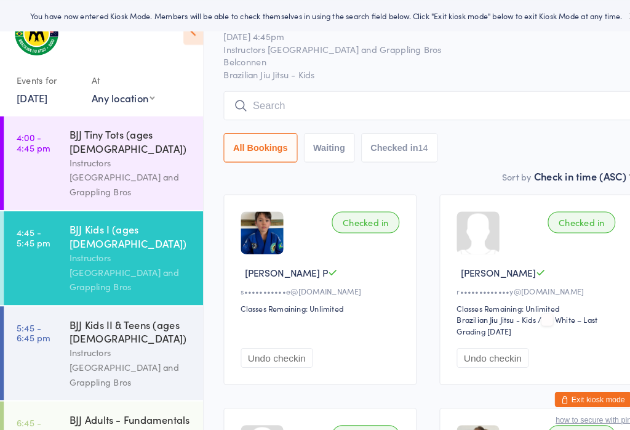
click at [318, 97] on input "search" at bounding box center [413, 101] width 395 height 28
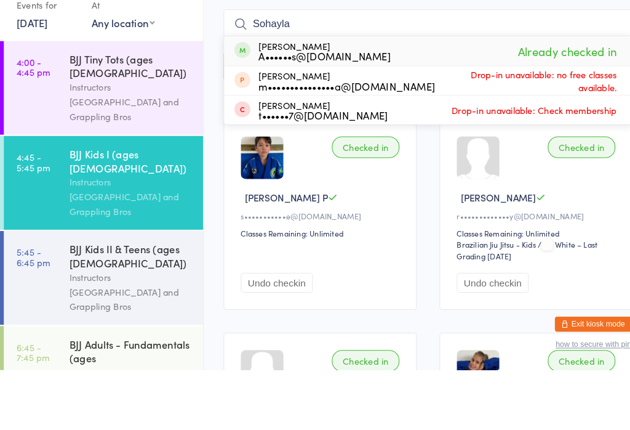
type input "Sohayla"
click at [360, 122] on div "A••••••s@[DOMAIN_NAME]" at bounding box center [313, 127] width 127 height 10
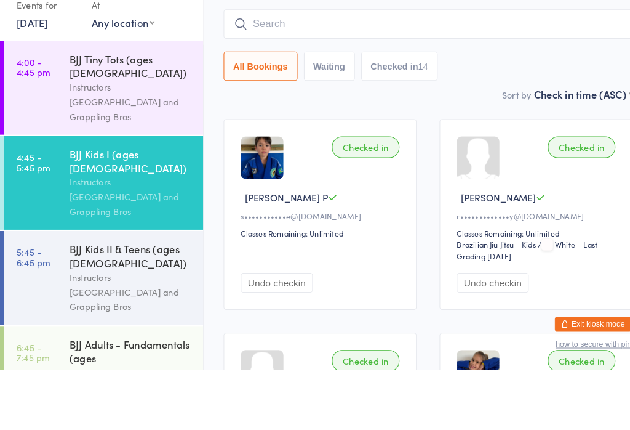
click at [441, 82] on div "BJJ Kids I (ages 7-10) Check-in 15 Sep 4:45pm Instructors Canberra and Grapplin…" at bounding box center [413, 73] width 395 height 168
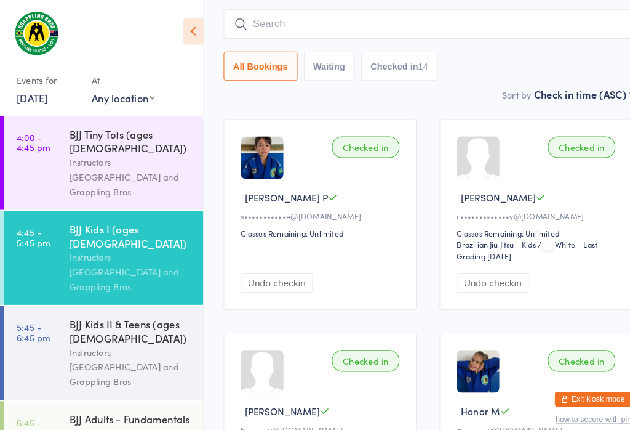
click at [95, 241] on div "Instructors [GEOGRAPHIC_DATA] and Grappling Bros" at bounding box center [126, 262] width 119 height 42
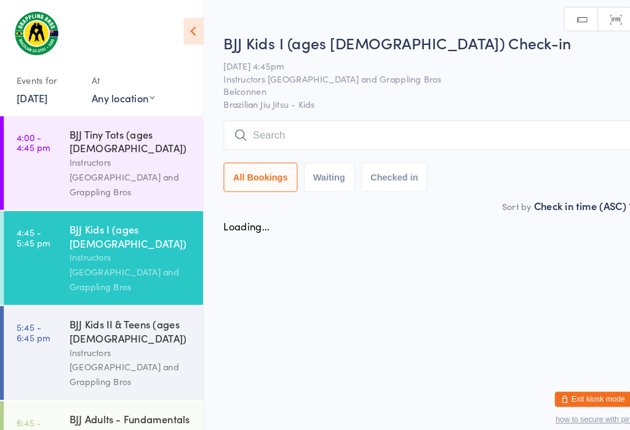
scroll to position [0, 0]
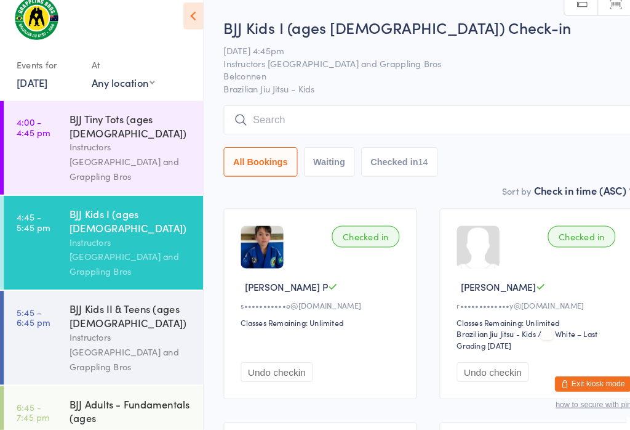
click at [304, 116] on input "search" at bounding box center [413, 130] width 395 height 28
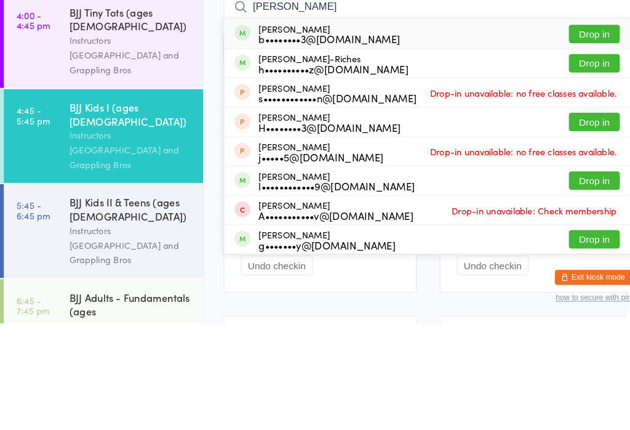
type input "Logan"
click at [579, 170] on button "Drop in" at bounding box center [574, 179] width 49 height 18
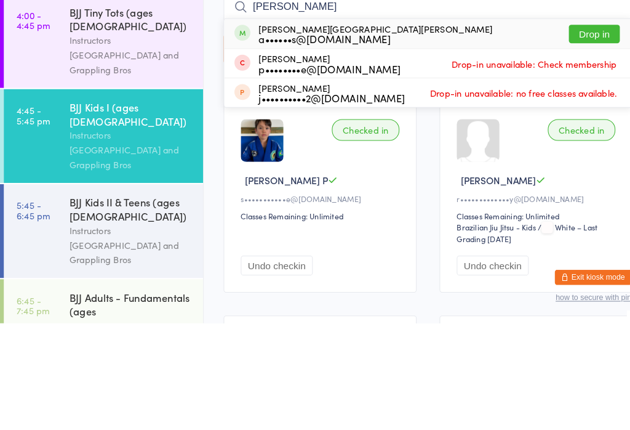
type input "wicks"
click at [576, 142] on button "Drop in" at bounding box center [574, 151] width 49 height 18
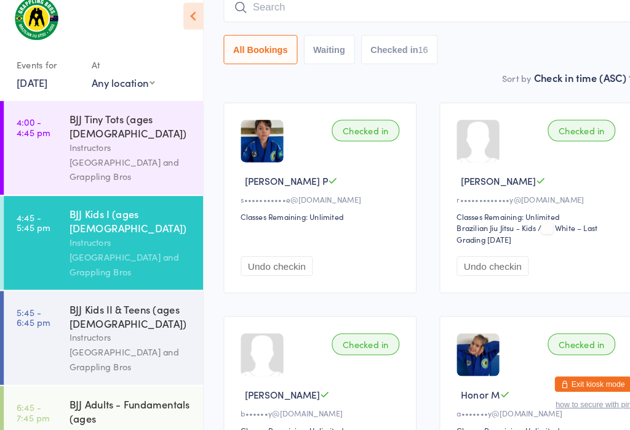
click at [300, 7] on input "search" at bounding box center [413, 21] width 395 height 28
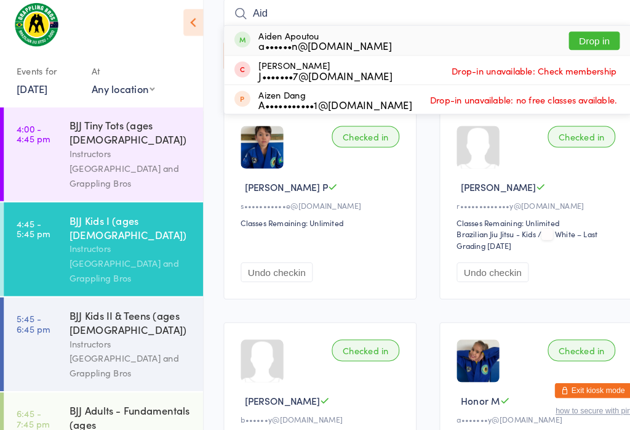
type input "Aid"
click at [579, 33] on div "Aiden Apoutou a••••••n@gmail.com Drop in" at bounding box center [414, 47] width 394 height 28
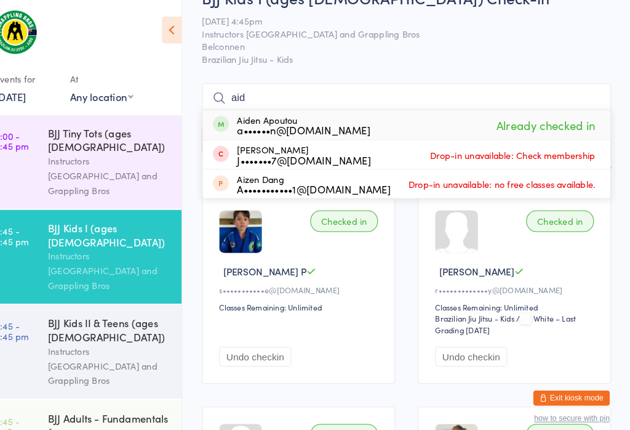
scroll to position [23, 0]
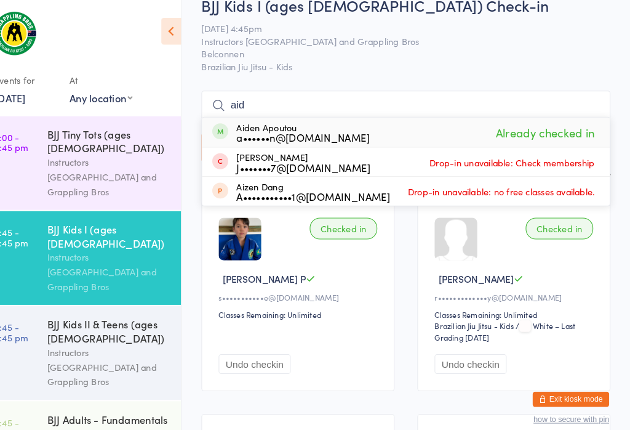
click at [356, 66] on span "Brazilian Jiu Jitsu - Kids" at bounding box center [413, 64] width 395 height 12
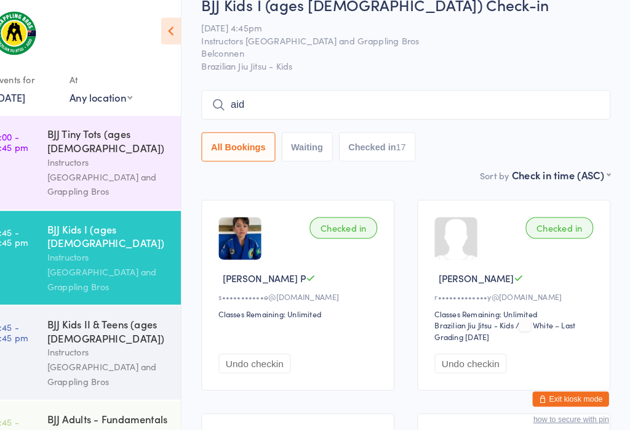
click at [281, 77] on div "BJJ Kids I (ages 7-10) Check-in 15 Sep 4:45pm Instructors Canberra and Grapplin…" at bounding box center [413, 78] width 395 height 168
click at [266, 84] on div "BJJ Kids I (ages 7-10) Check-in 15 Sep 4:45pm Instructors Canberra and Grapplin…" at bounding box center [413, 78] width 395 height 168
click at [388, 82] on div "BJJ Kids I (ages 7-10) Check-in 15 Sep 4:45pm Instructors Canberra and Grapplin…" at bounding box center [413, 78] width 395 height 168
click at [413, 107] on input "aid" at bounding box center [413, 101] width 395 height 28
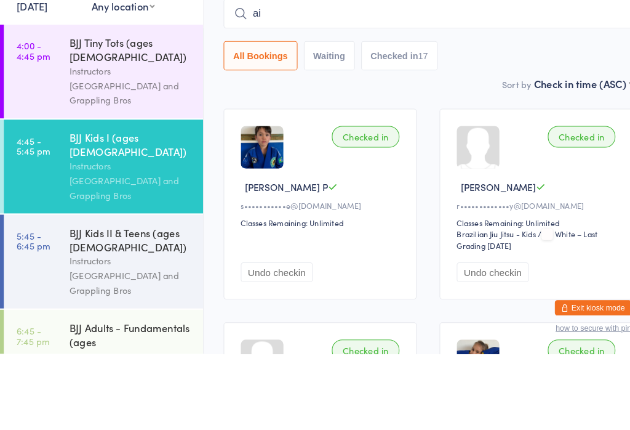
type input "a"
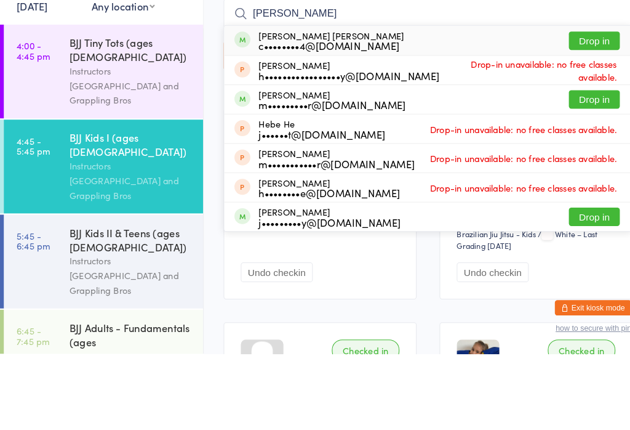
type input "Hendrix"
click at [577, 119] on button "Drop in" at bounding box center [574, 128] width 49 height 18
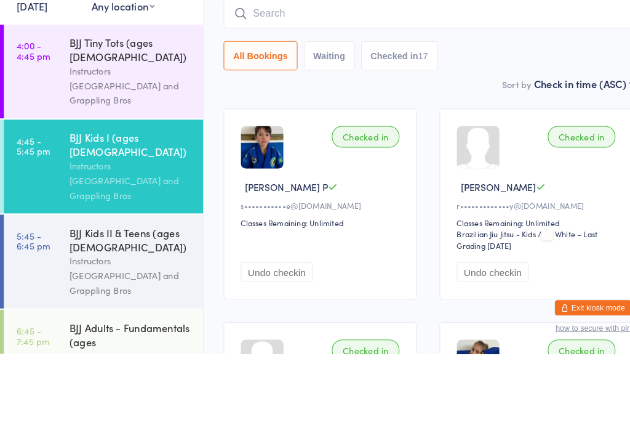
scroll to position [111, 0]
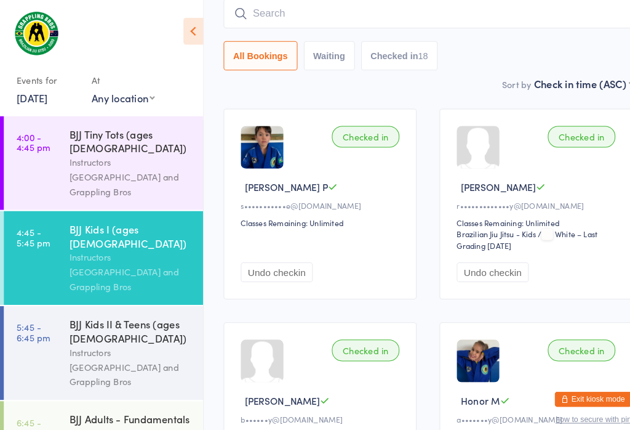
click at [368, 6] on input "search" at bounding box center [413, 13] width 395 height 28
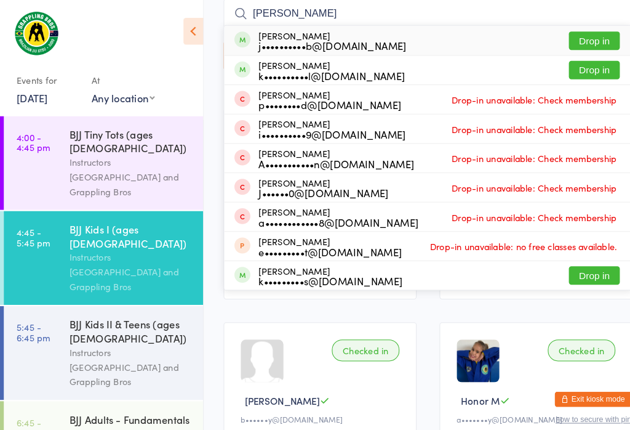
type input "Eli"
click at [584, 45] on button "Drop in" at bounding box center [574, 39] width 49 height 18
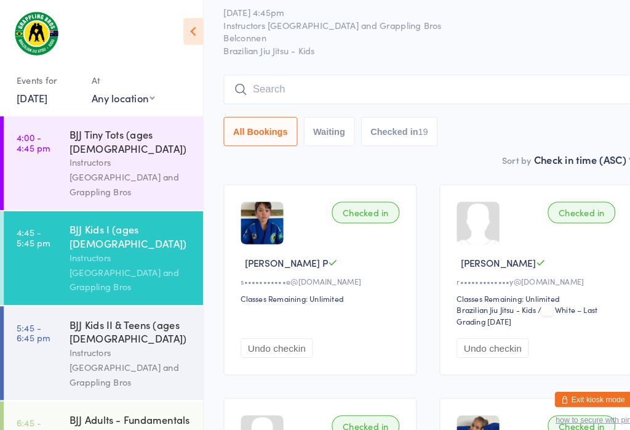
scroll to position [35, 0]
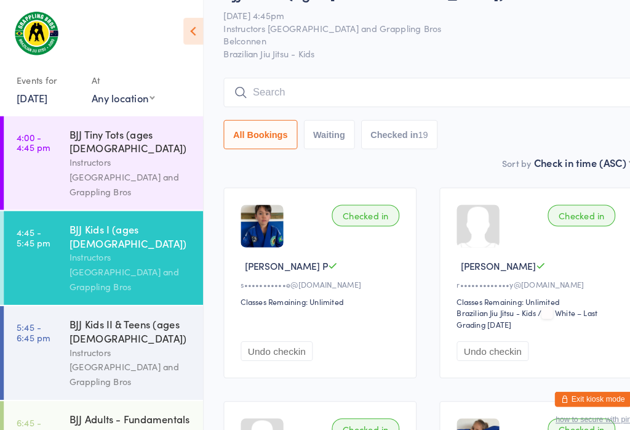
click at [385, 83] on input "search" at bounding box center [413, 89] width 395 height 28
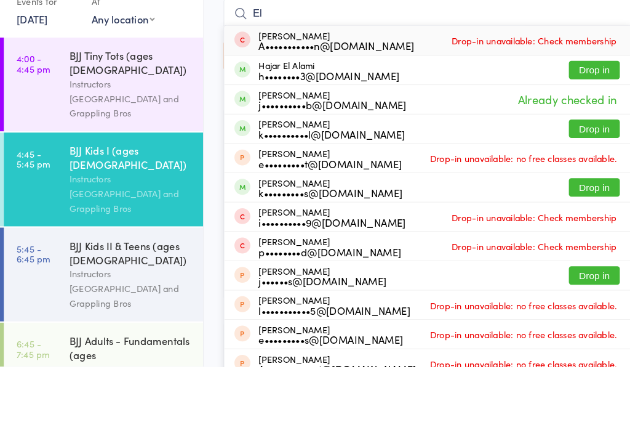
type input "Eli"
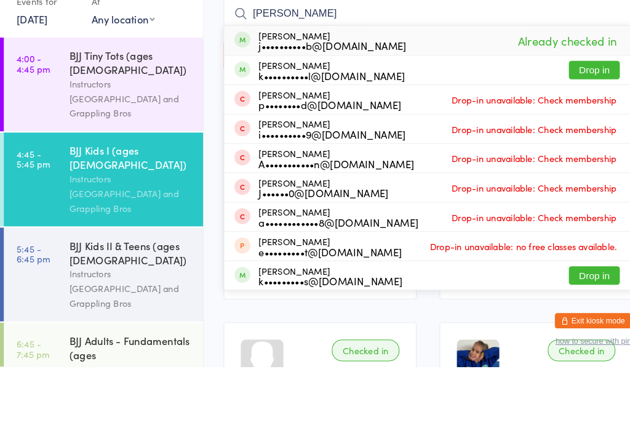
click at [183, 296] on div "BJJ Kids II & Teens (ages 11-15) Instructors Canberra and Grappling Bros" at bounding box center [131, 341] width 129 height 91
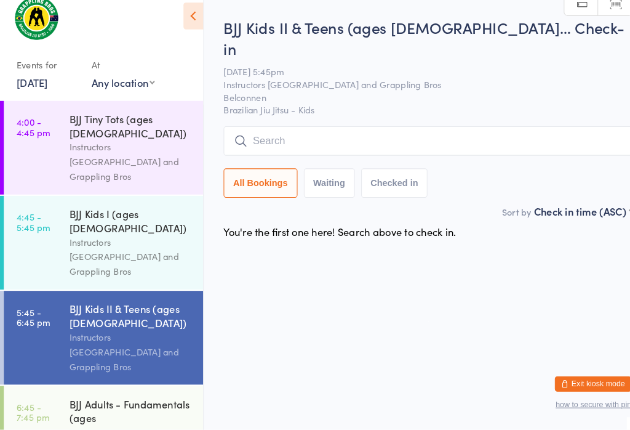
click at [163, 214] on div "BJJ Kids I (ages [DEMOGRAPHIC_DATA])" at bounding box center [126, 227] width 119 height 27
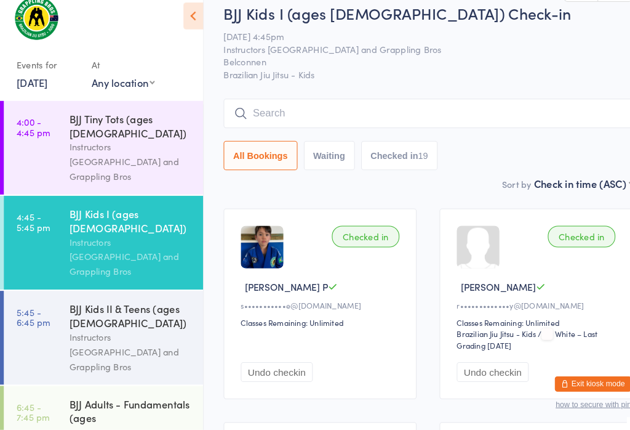
click at [466, 246] on div at bounding box center [461, 253] width 41 height 41
click at [471, 246] on div at bounding box center [461, 253] width 41 height 41
click at [322, 110] on input "search" at bounding box center [413, 124] width 395 height 28
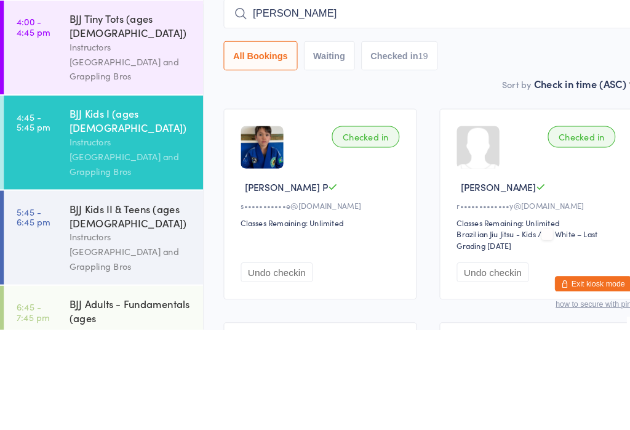
type input "Felipe"
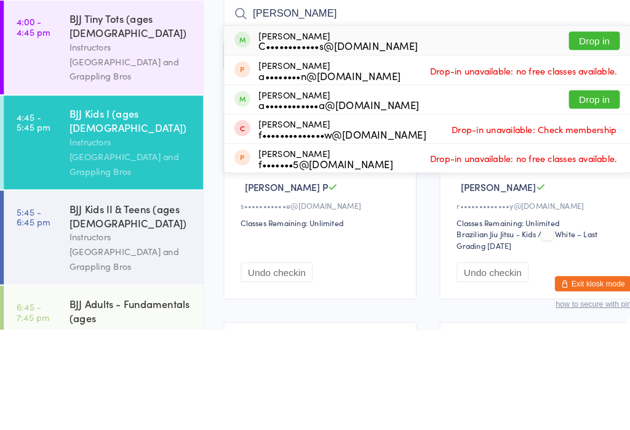
click at [573, 198] on button "Drop in" at bounding box center [574, 207] width 49 height 18
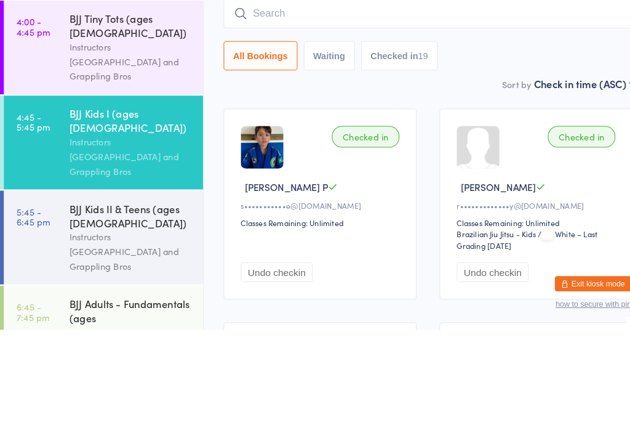
scroll to position [97, 0]
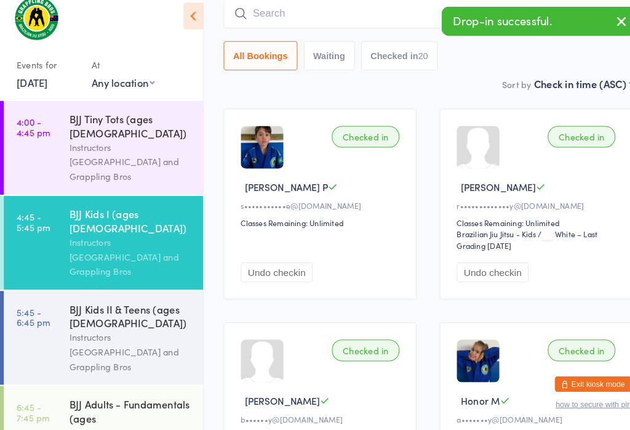
click at [457, 363] on img at bounding box center [461, 362] width 41 height 41
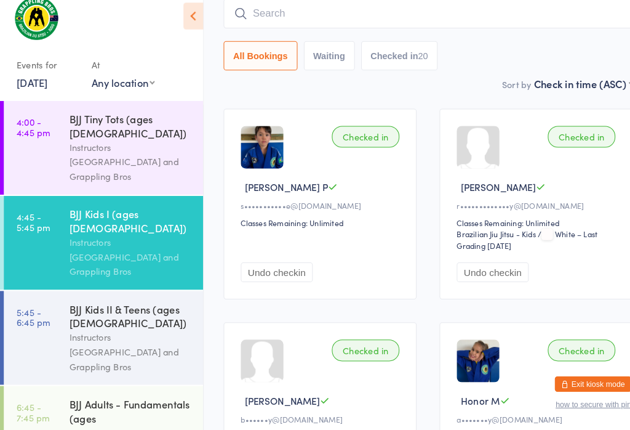
click at [243, 14] on input "search" at bounding box center [413, 28] width 395 height 28
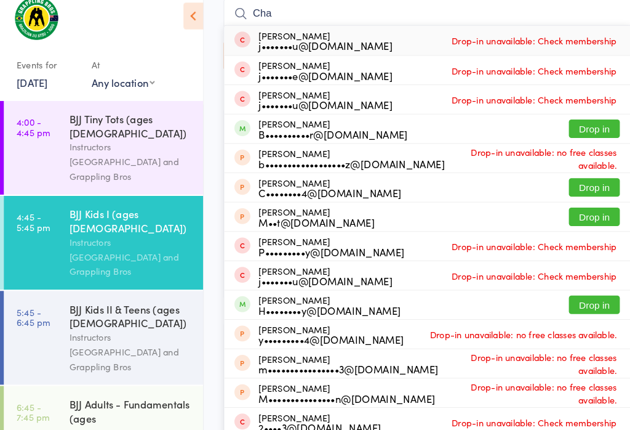
type input "Cha"
click at [570, 130] on button "Drop in" at bounding box center [574, 139] width 49 height 18
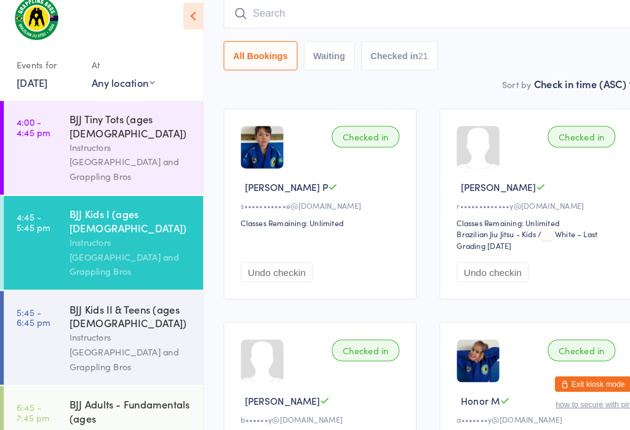
click at [225, 14] on input "search" at bounding box center [413, 28] width 395 height 28
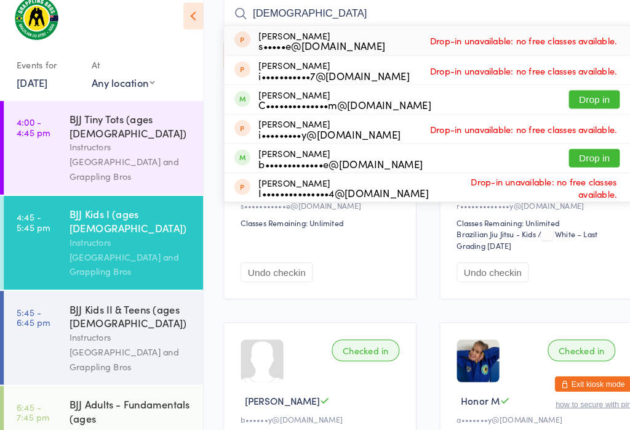
type input "Isaa"
click at [579, 102] on button "Drop in" at bounding box center [574, 111] width 49 height 18
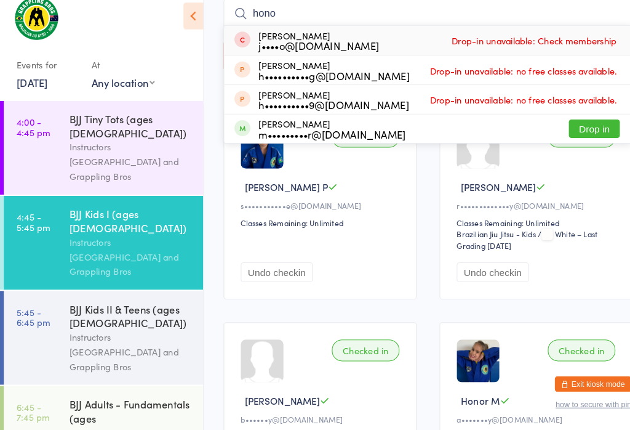
type input "honor"
